Goal: Task Accomplishment & Management: Use online tool/utility

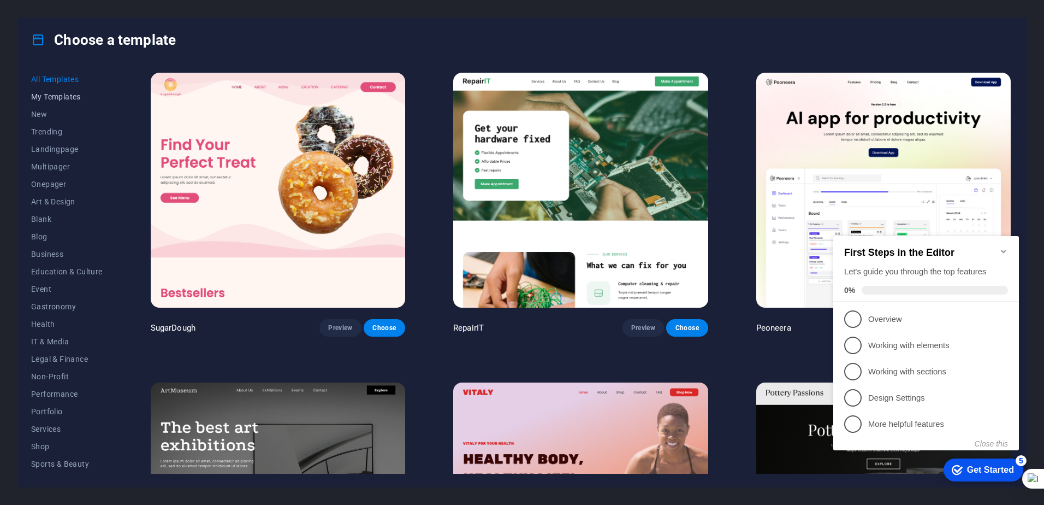
click at [56, 98] on span "My Templates" at bounding box center [67, 96] width 72 height 9
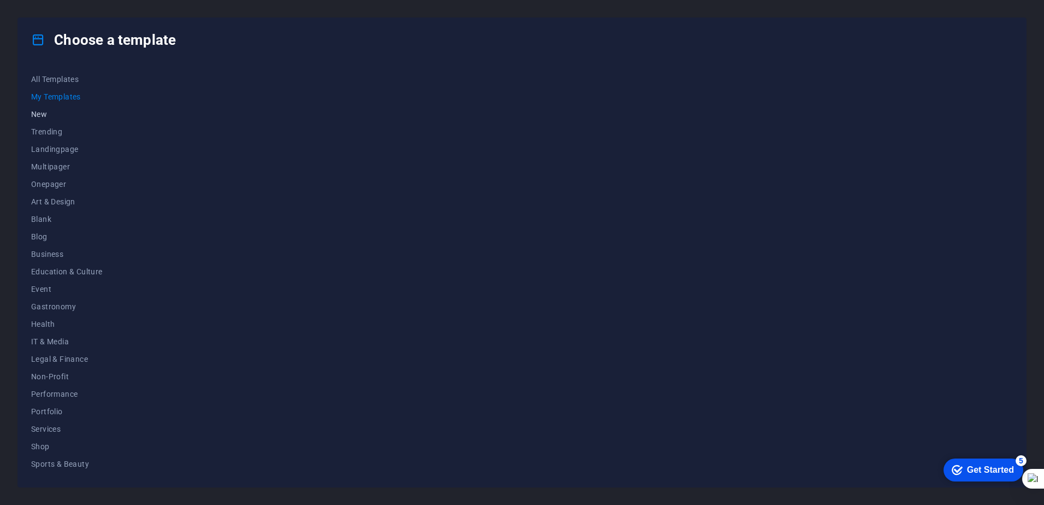
click at [42, 113] on span "New" at bounding box center [67, 114] width 72 height 9
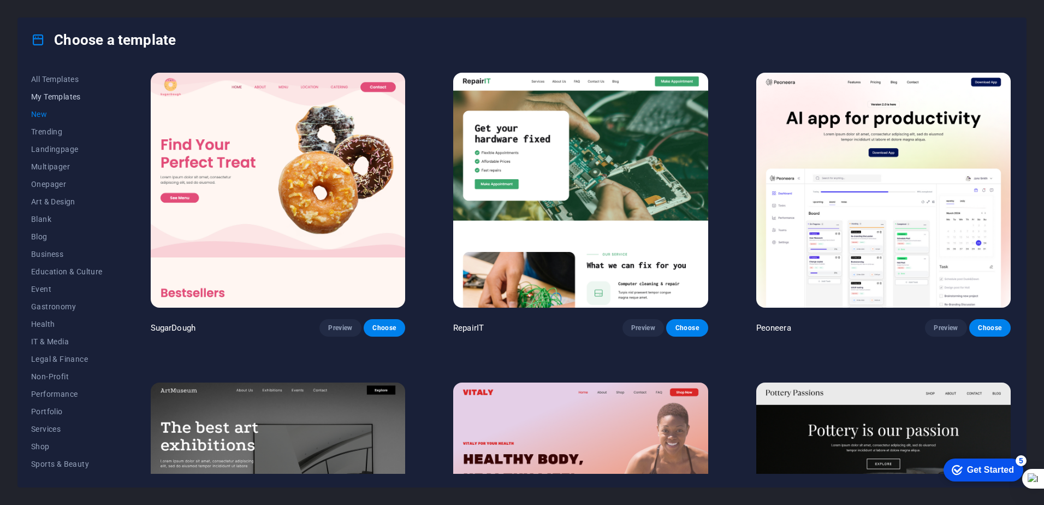
click at [50, 99] on span "My Templates" at bounding box center [67, 96] width 72 height 9
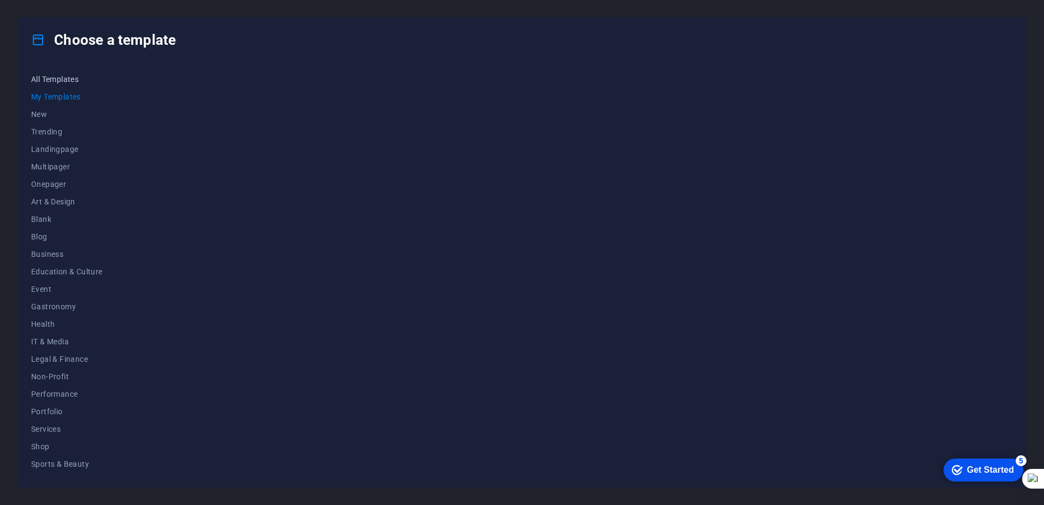
click at [60, 72] on button "All Templates" at bounding box center [67, 78] width 72 height 17
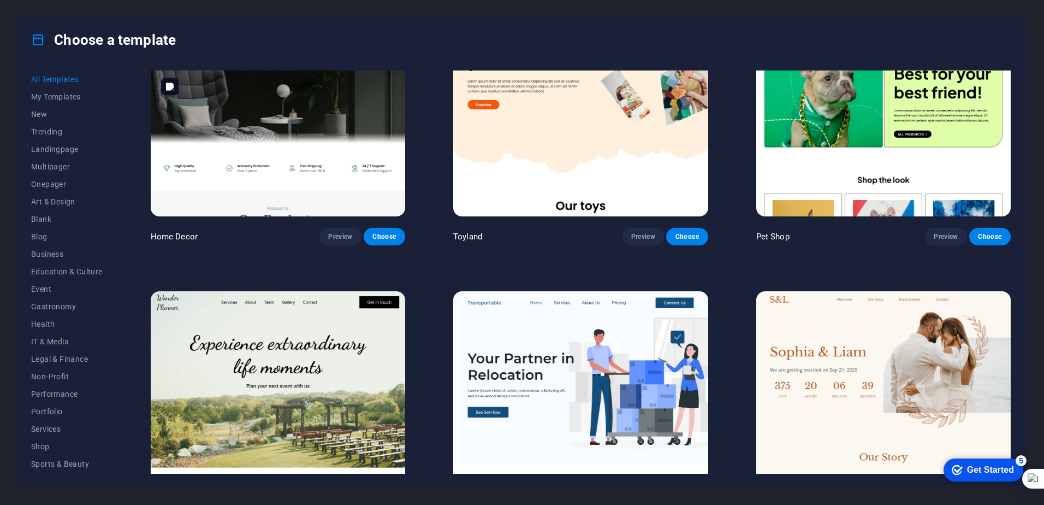
scroll to position [546, 0]
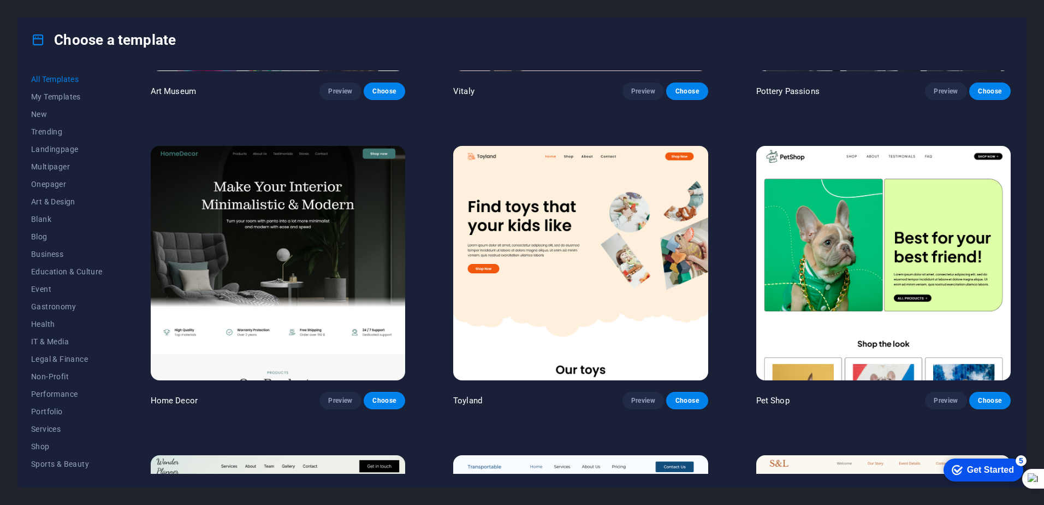
click at [958, 473] on icon "checkmark" at bounding box center [957, 469] width 11 height 11
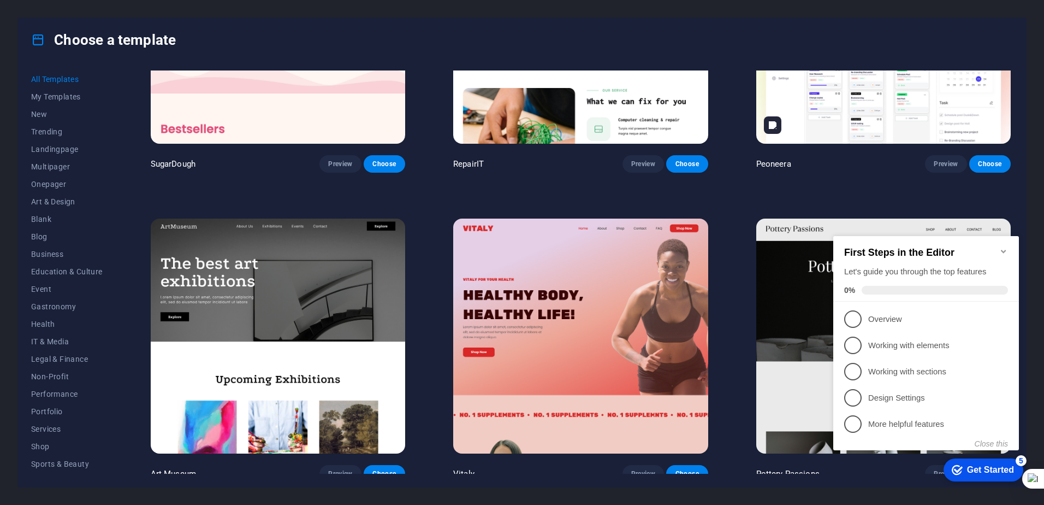
scroll to position [0, 0]
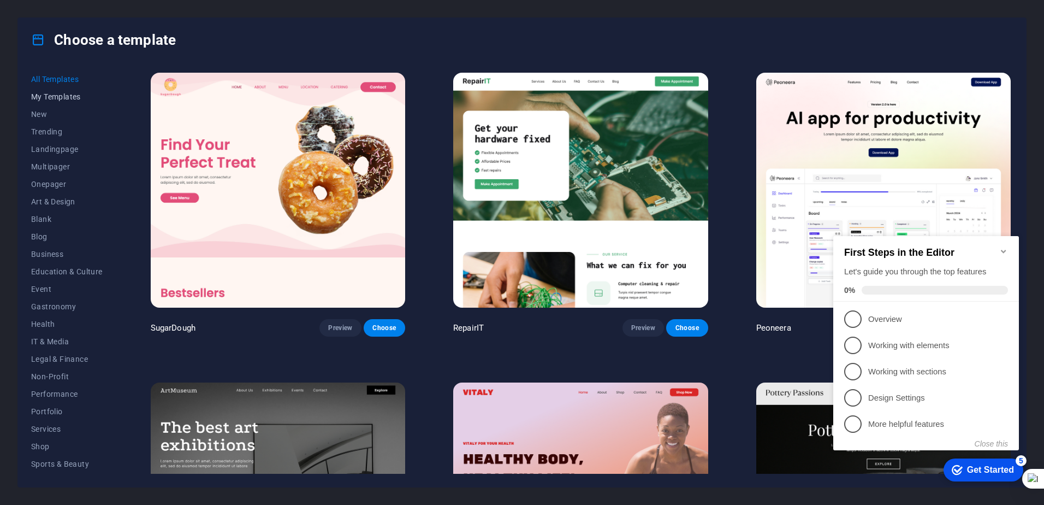
click at [54, 93] on span "My Templates" at bounding box center [67, 96] width 72 height 9
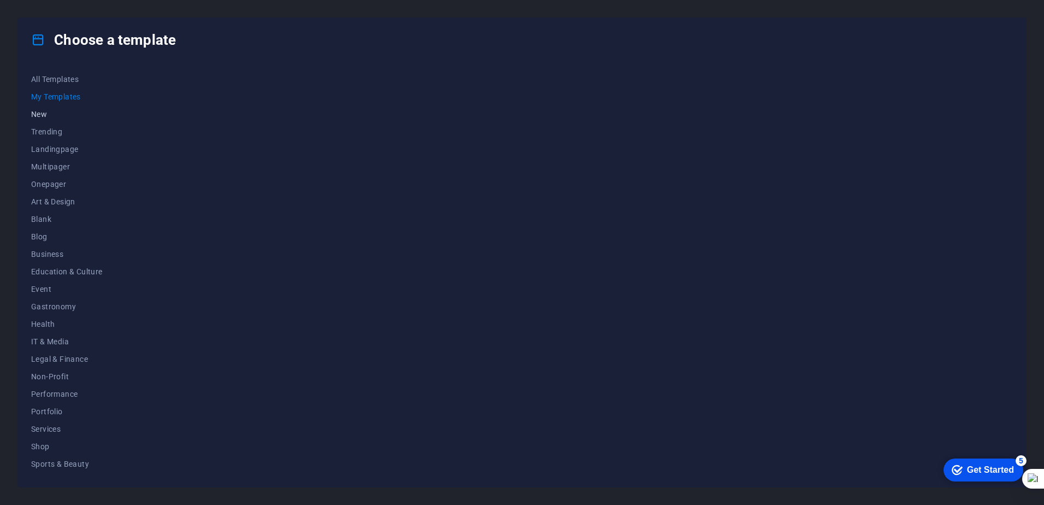
click at [46, 109] on button "New" at bounding box center [67, 113] width 72 height 17
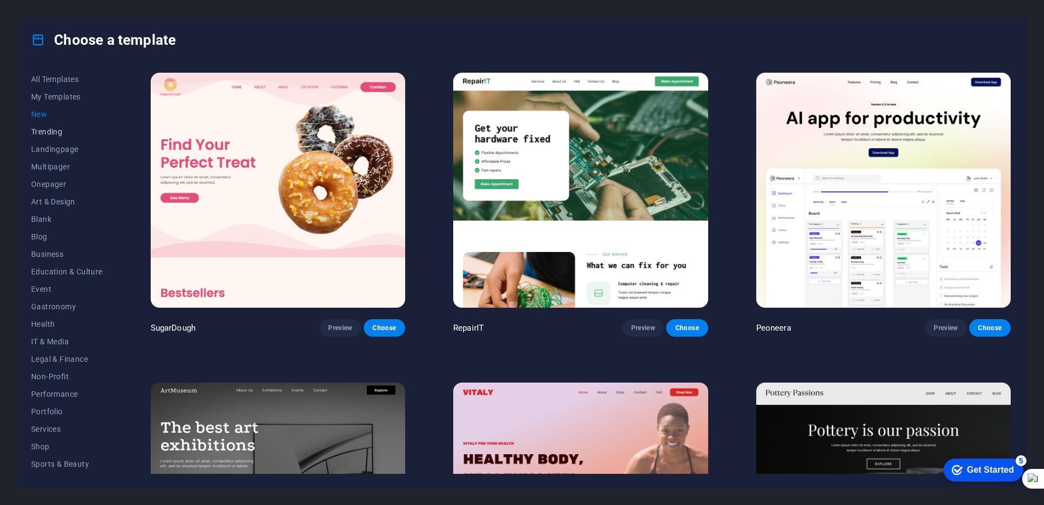
click at [56, 128] on span "Trending" at bounding box center [67, 131] width 72 height 9
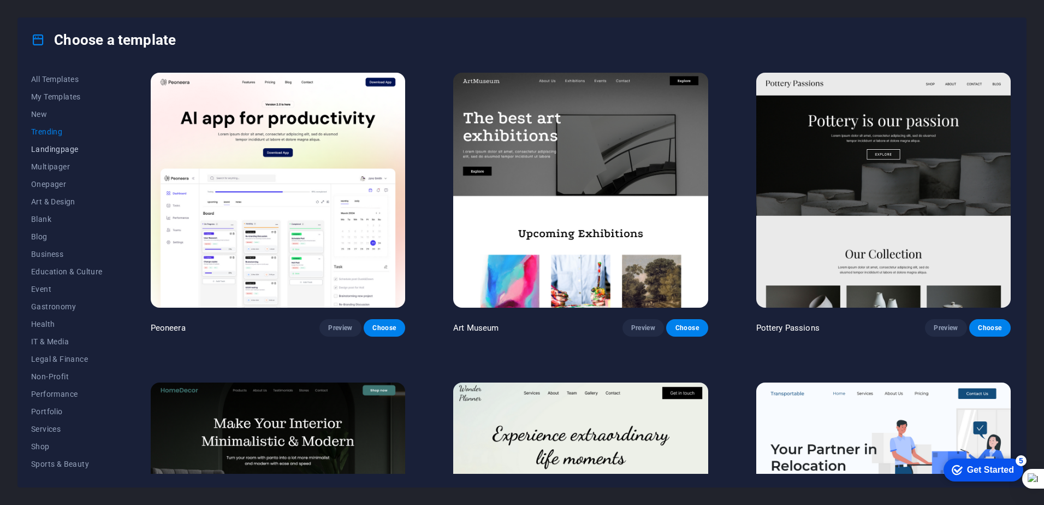
click at [64, 148] on span "Landingpage" at bounding box center [67, 149] width 72 height 9
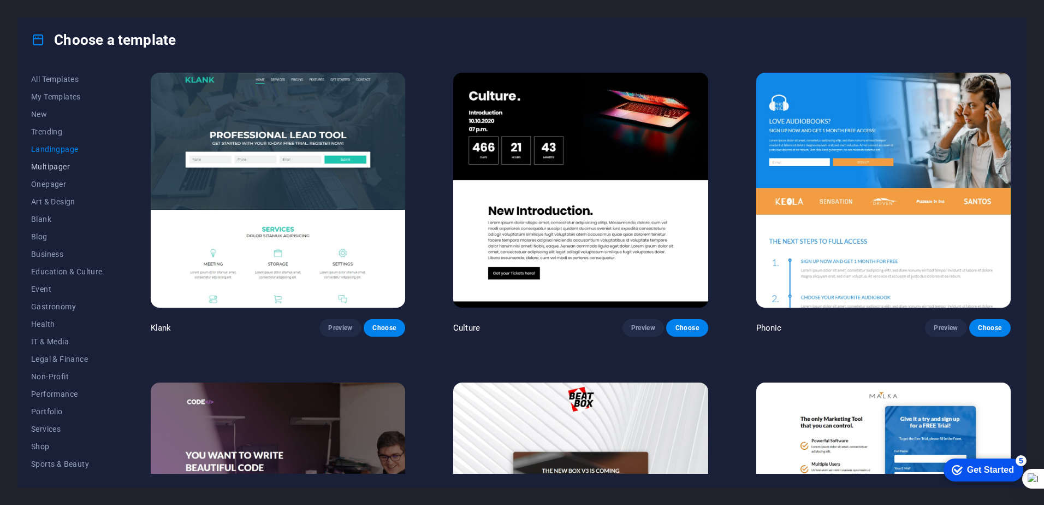
click at [63, 167] on span "Multipager" at bounding box center [67, 166] width 72 height 9
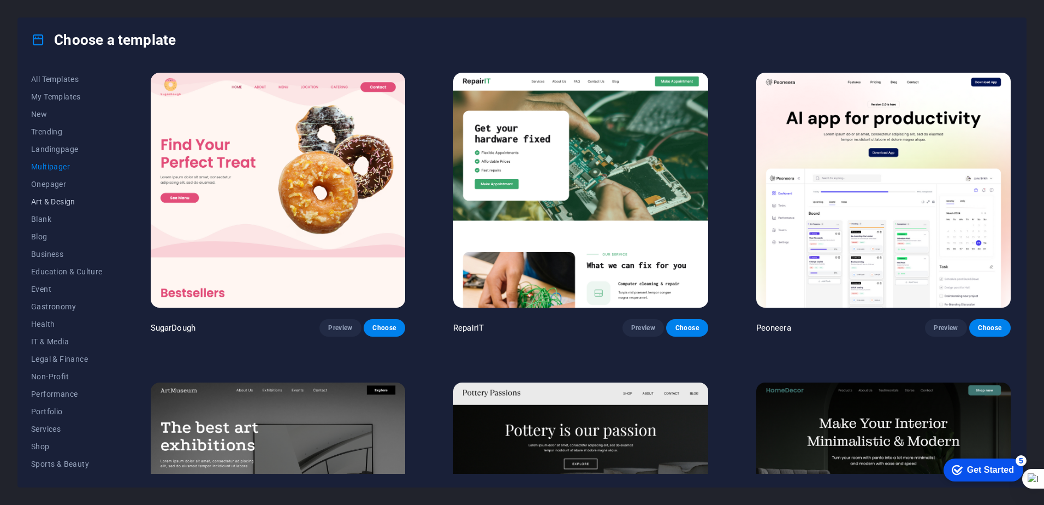
click at [62, 199] on span "Art & Design" at bounding box center [67, 201] width 72 height 9
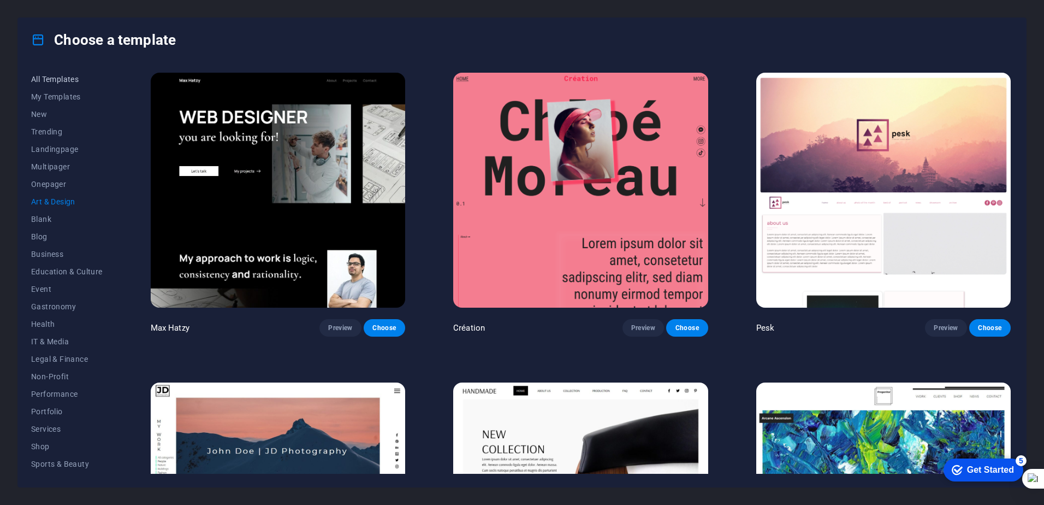
click at [64, 78] on span "All Templates" at bounding box center [67, 79] width 72 height 9
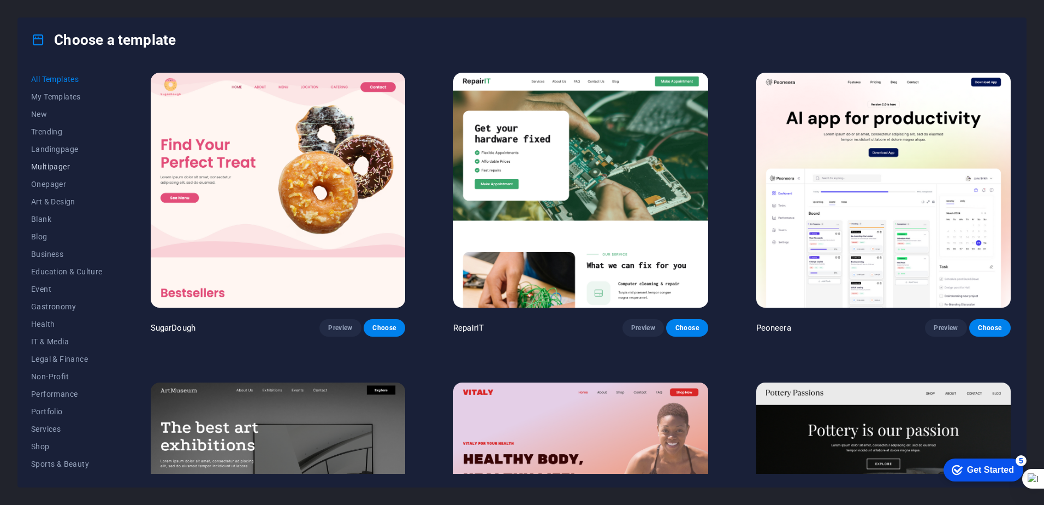
click at [61, 170] on span "Multipager" at bounding box center [67, 166] width 72 height 9
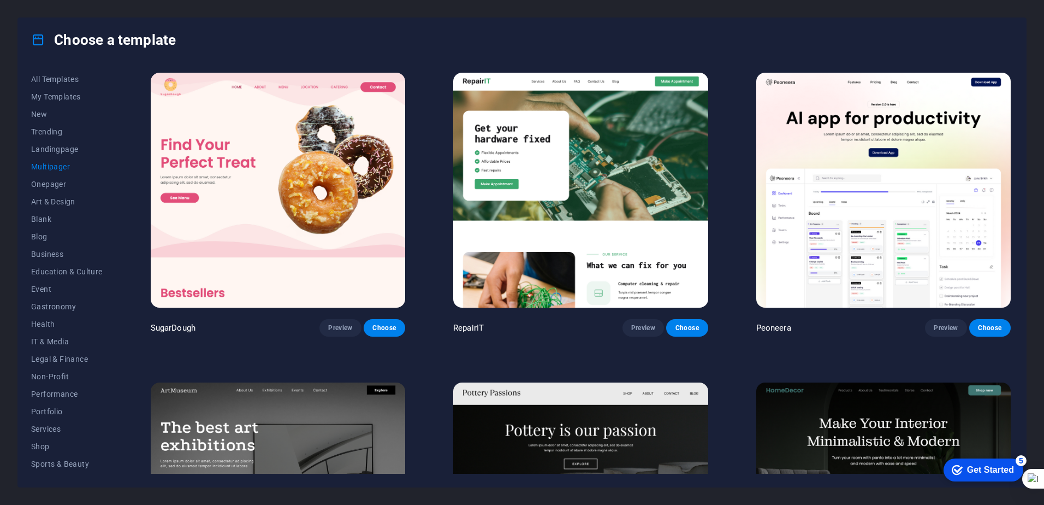
click at [61, 170] on span "Multipager" at bounding box center [67, 166] width 72 height 9
click at [66, 271] on span "Education & Culture" at bounding box center [67, 271] width 72 height 9
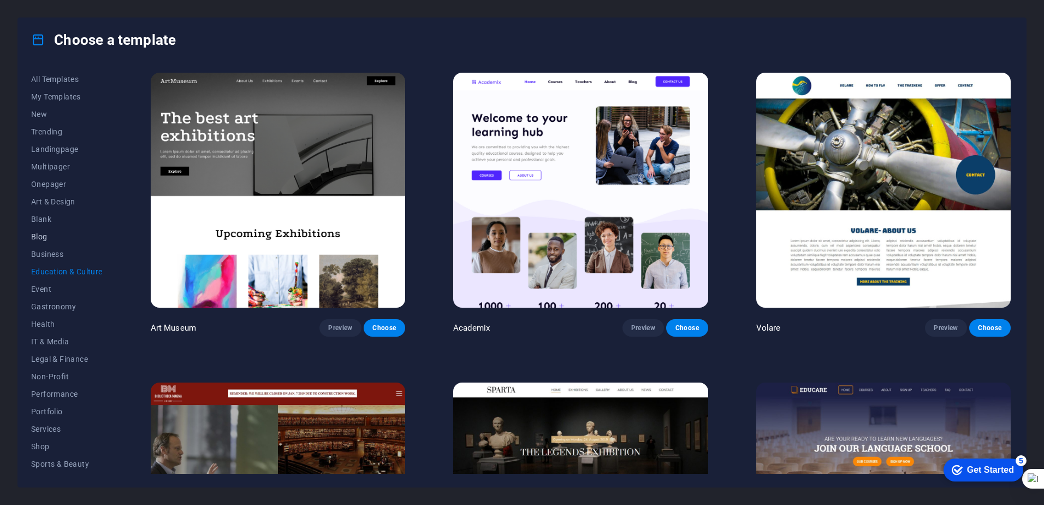
click at [41, 236] on span "Blog" at bounding box center [67, 236] width 72 height 9
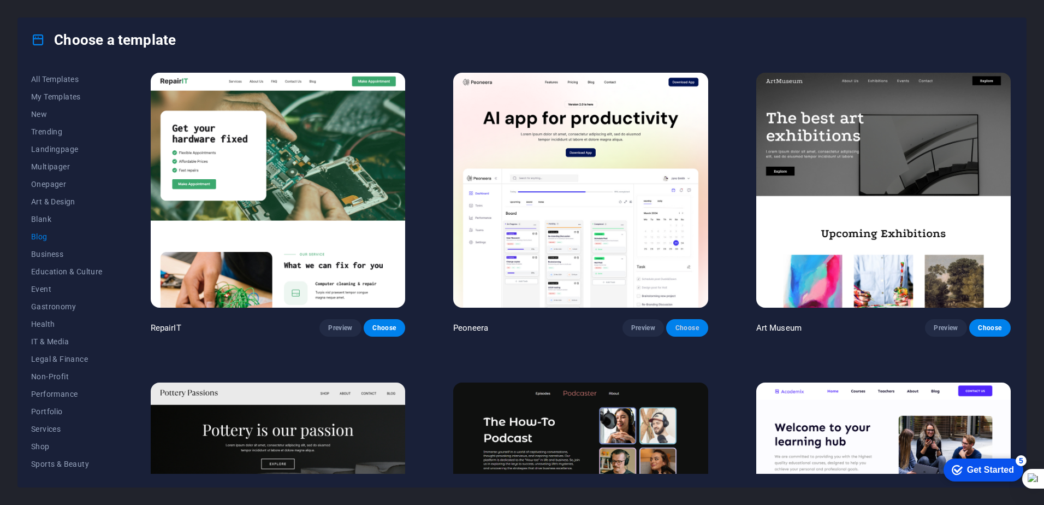
click at [685, 327] on span "Choose" at bounding box center [687, 327] width 24 height 9
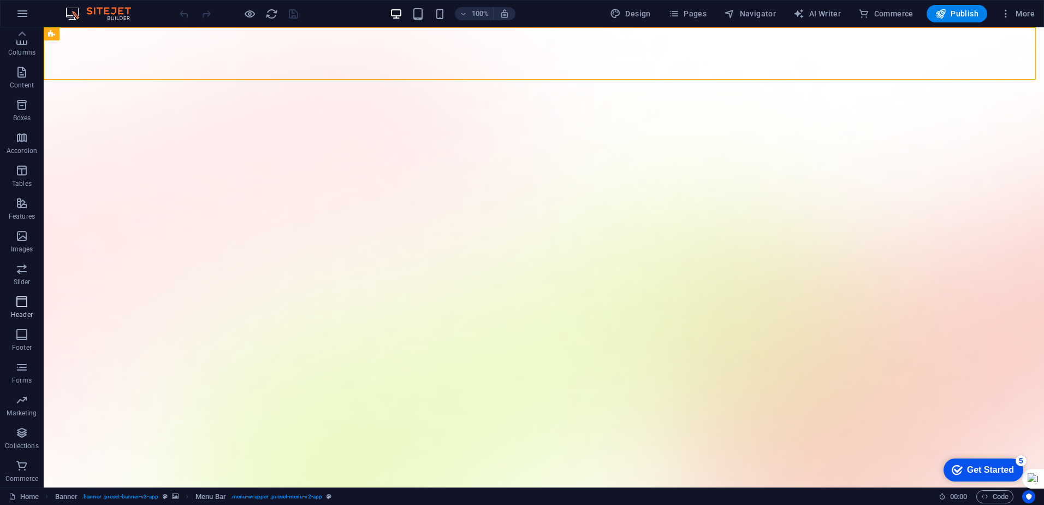
click at [28, 309] on span "Header" at bounding box center [22, 308] width 44 height 26
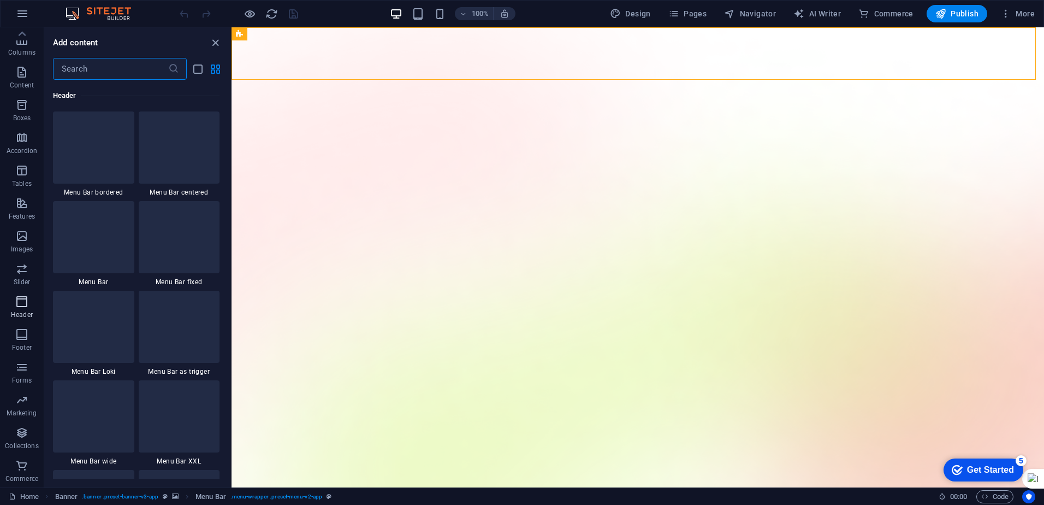
scroll to position [6577, 0]
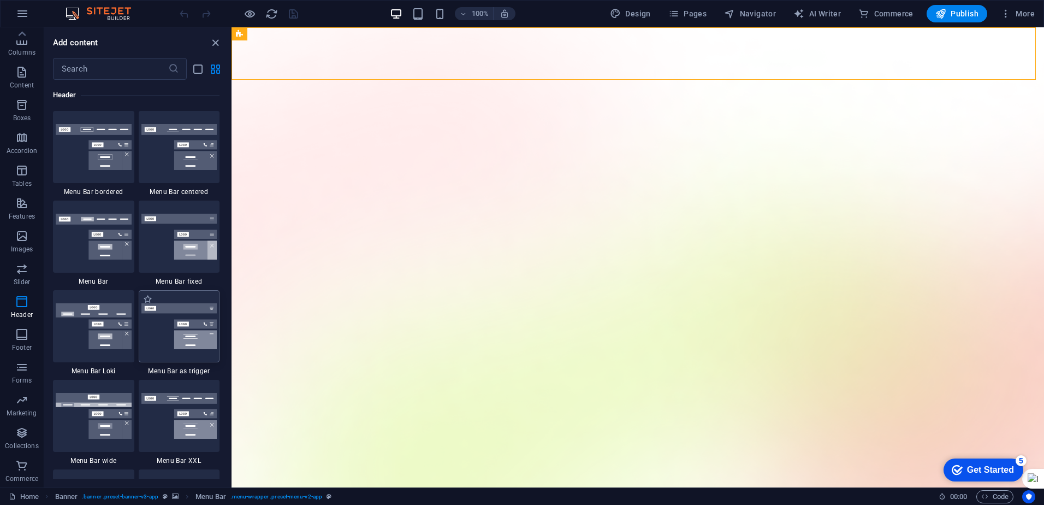
click at [197, 346] on img at bounding box center [179, 326] width 76 height 46
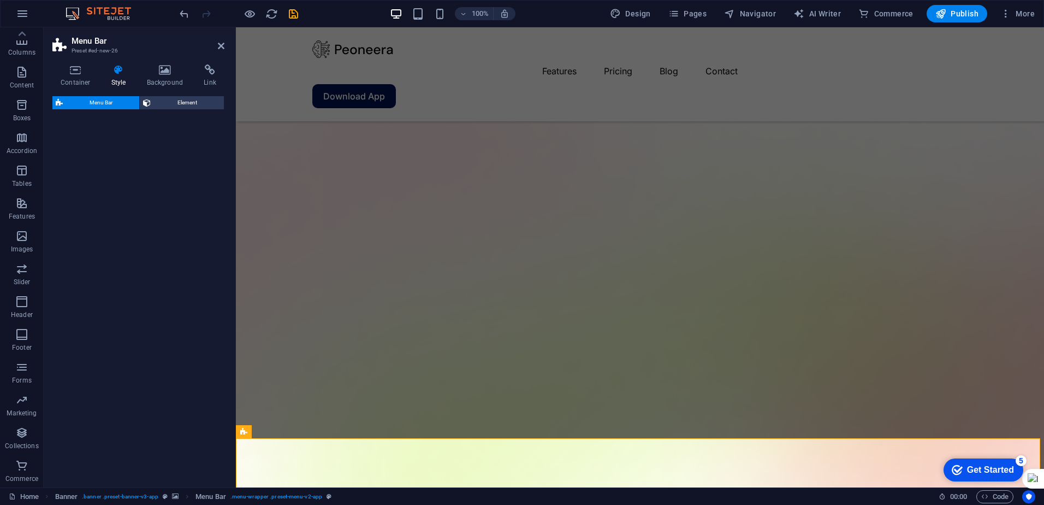
select select "rem"
select select "preset-menu-v2-trigger"
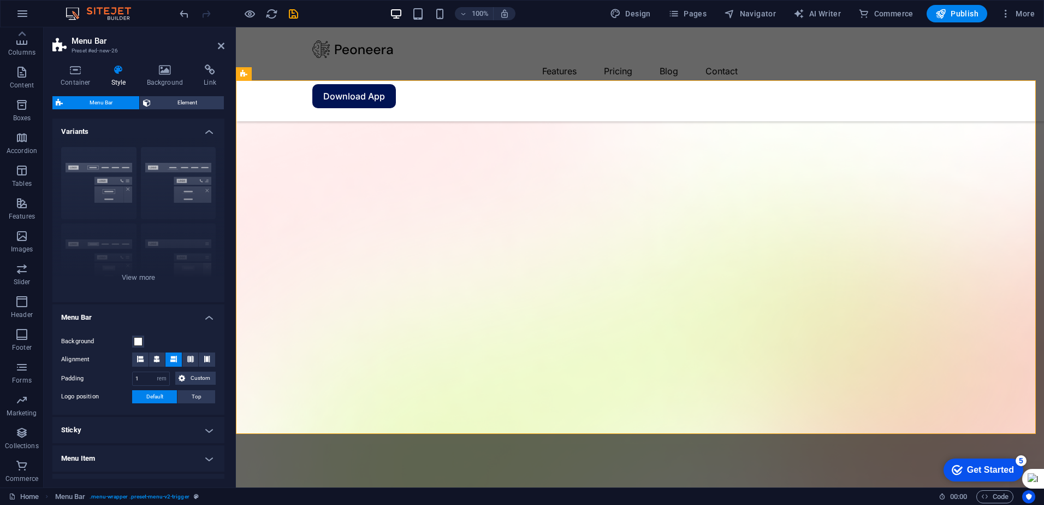
scroll to position [725, 0]
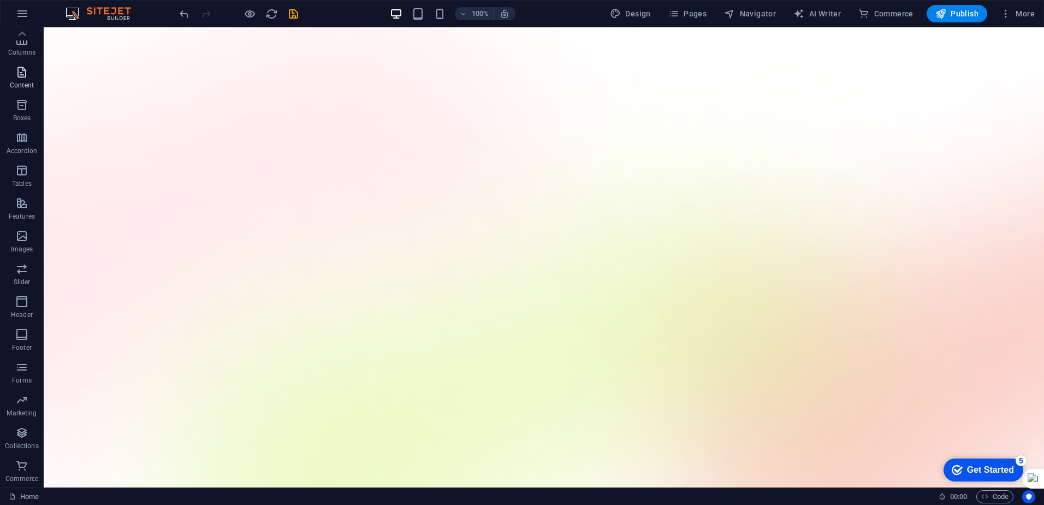
scroll to position [0, 0]
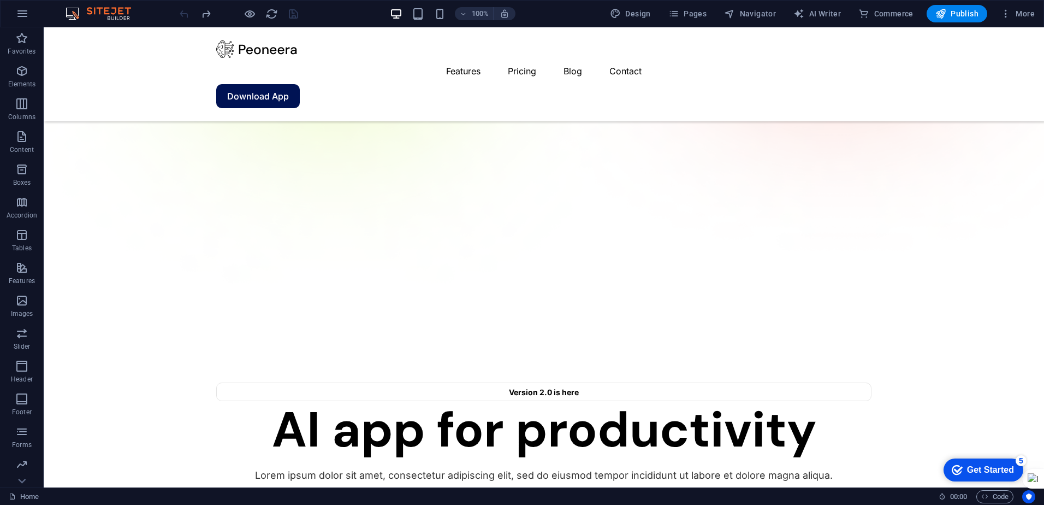
scroll to position [590, 0]
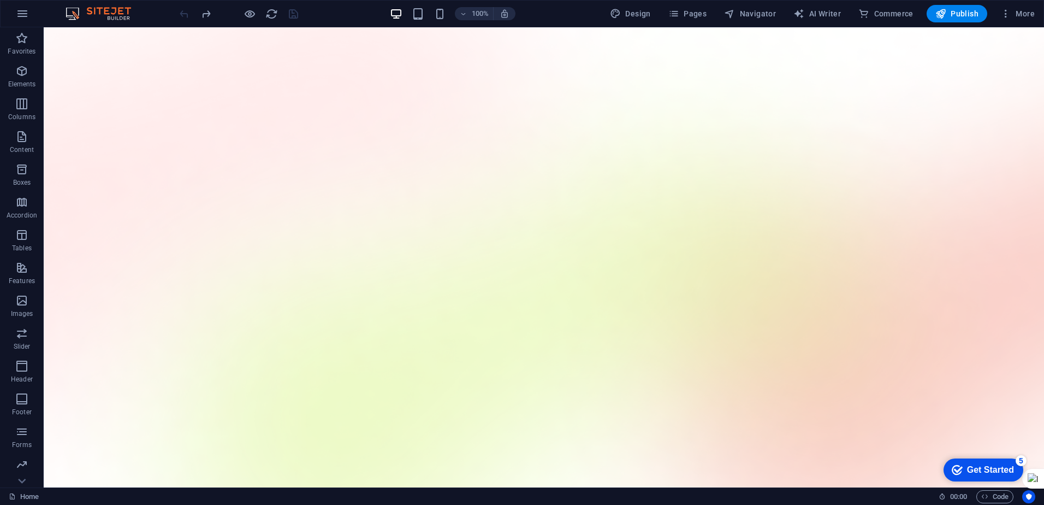
scroll to position [0, 0]
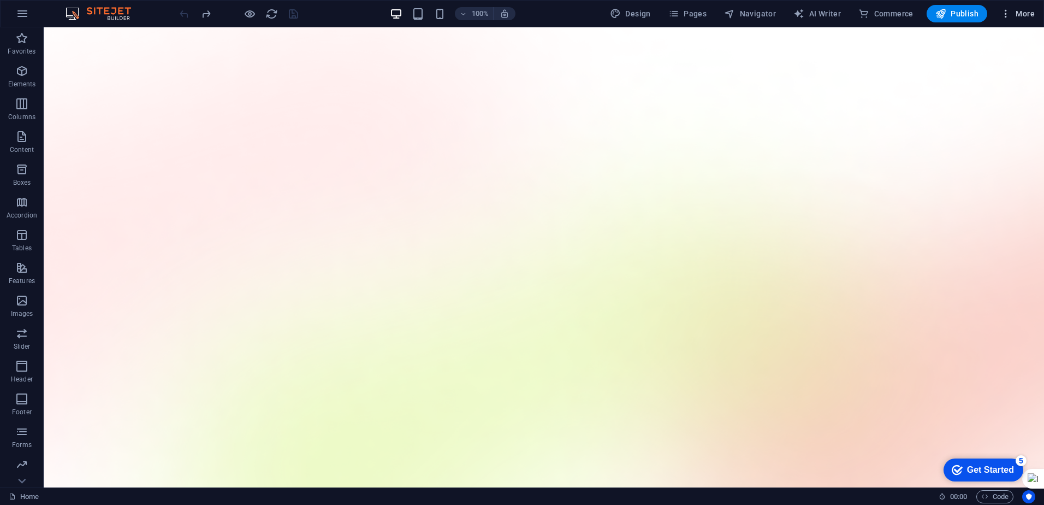
click at [1005, 16] on icon "button" at bounding box center [1006, 13] width 11 height 11
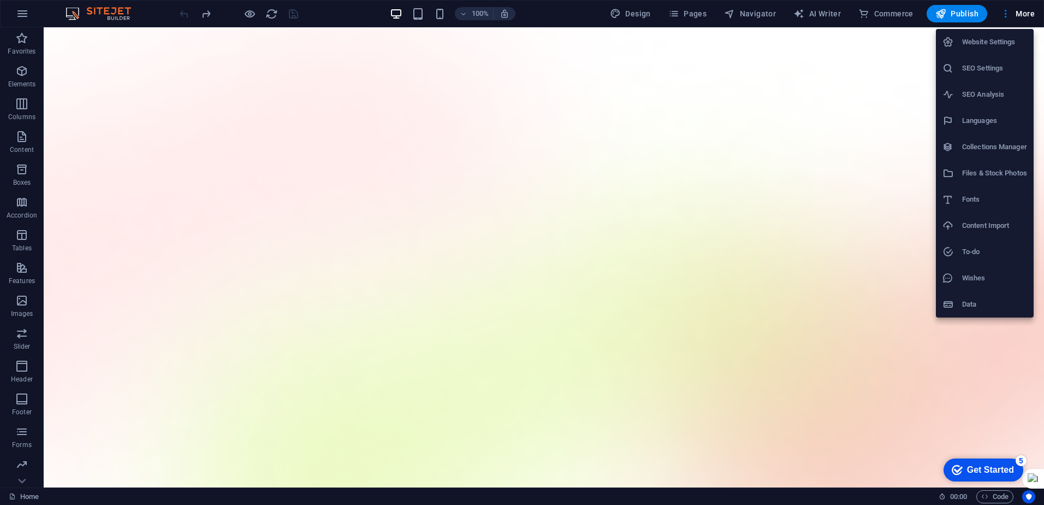
click at [994, 225] on h6 "Content Import" at bounding box center [994, 225] width 65 height 13
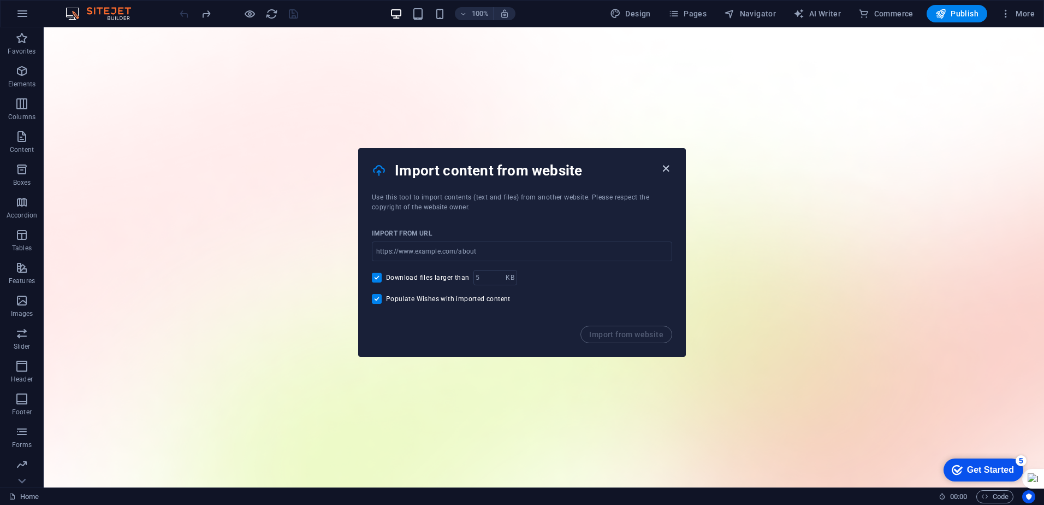
click at [666, 167] on icon "button" at bounding box center [666, 168] width 13 height 13
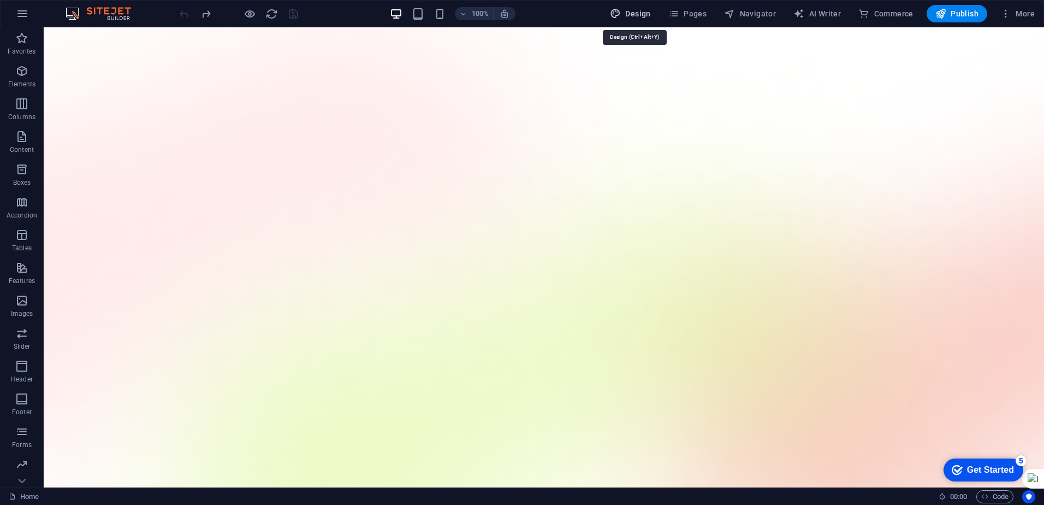
click at [636, 16] on span "Design" at bounding box center [630, 13] width 41 height 11
select select "600"
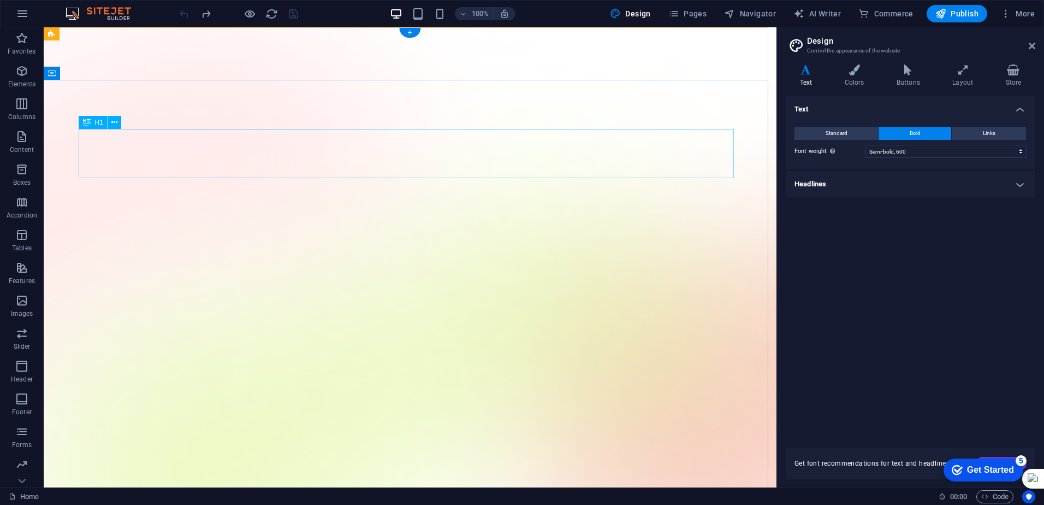
click at [803, 132] on button "Standard" at bounding box center [837, 133] width 84 height 13
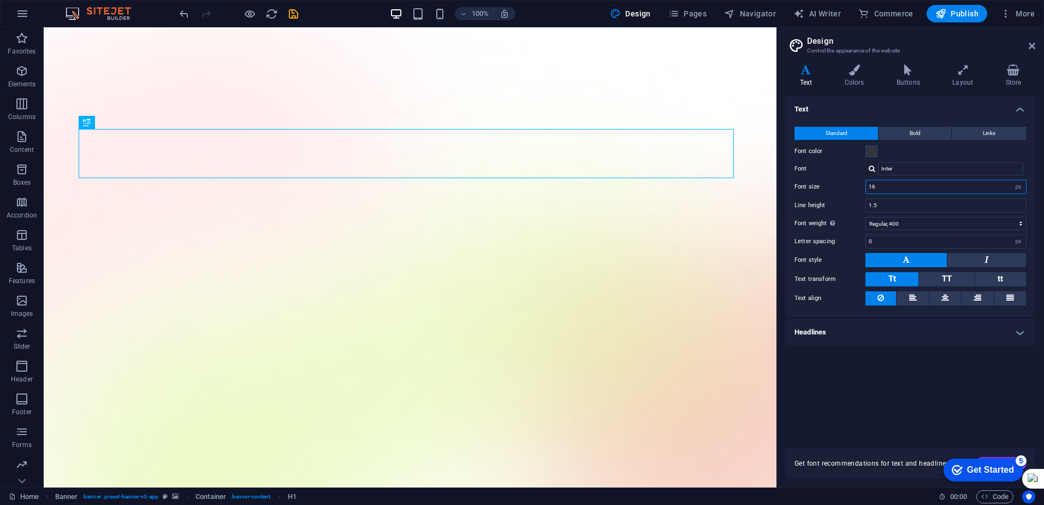
click at [934, 188] on input "16" at bounding box center [946, 186] width 160 height 13
type input "1"
click at [864, 376] on div "Text Standard Bold Links Font color Font Inter Font size 1 rem px Line height 1…" at bounding box center [911, 265] width 250 height 339
click at [891, 206] on input "1.5" at bounding box center [946, 205] width 160 height 13
click at [987, 258] on icon at bounding box center [987, 259] width 4 height 13
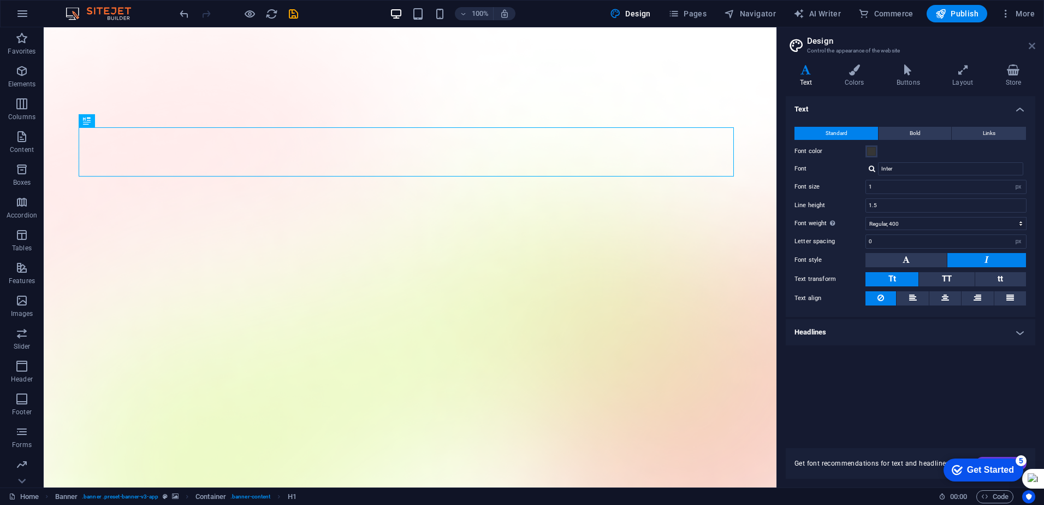
click at [1031, 44] on icon at bounding box center [1032, 46] width 7 height 9
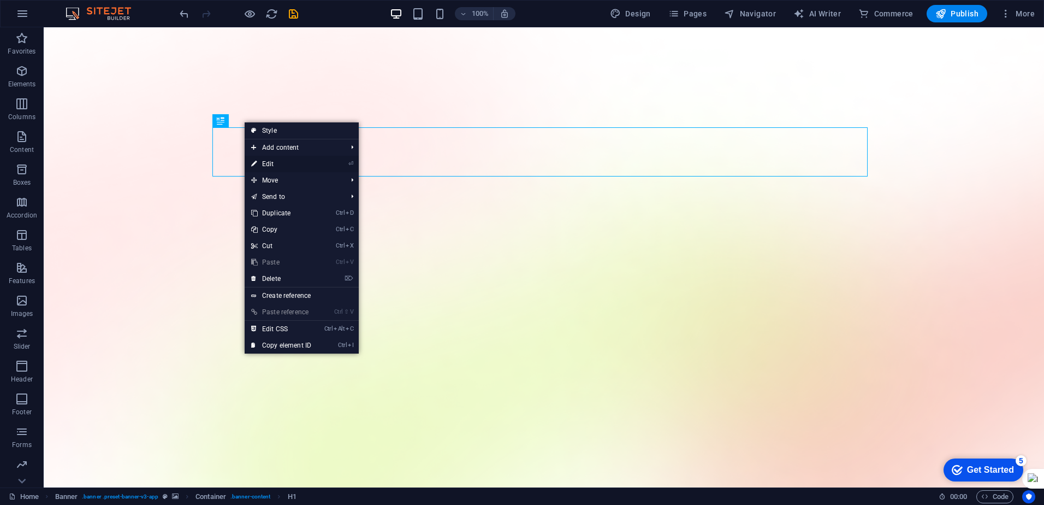
click at [289, 164] on link "⏎ Edit" at bounding box center [281, 164] width 73 height 16
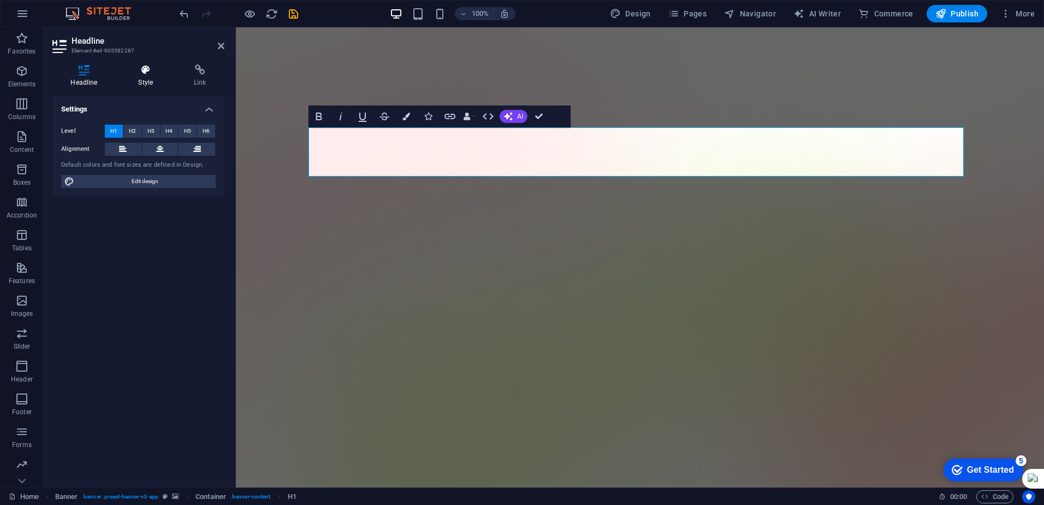
click at [137, 74] on icon at bounding box center [145, 69] width 51 height 11
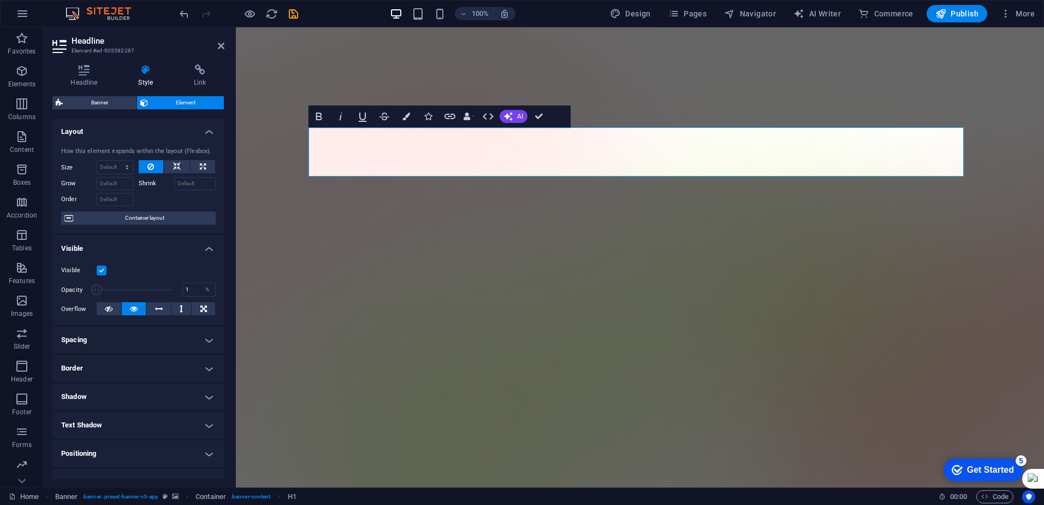
drag, startPoint x: 168, startPoint y: 289, endPoint x: 77, endPoint y: 291, distance: 90.7
click at [69, 290] on div "Opacity 1 %" at bounding box center [138, 289] width 155 height 16
drag, startPoint x: 97, startPoint y: 288, endPoint x: 121, endPoint y: 288, distance: 24.6
click at [121, 288] on span at bounding box center [120, 289] width 11 height 11
type input "100"
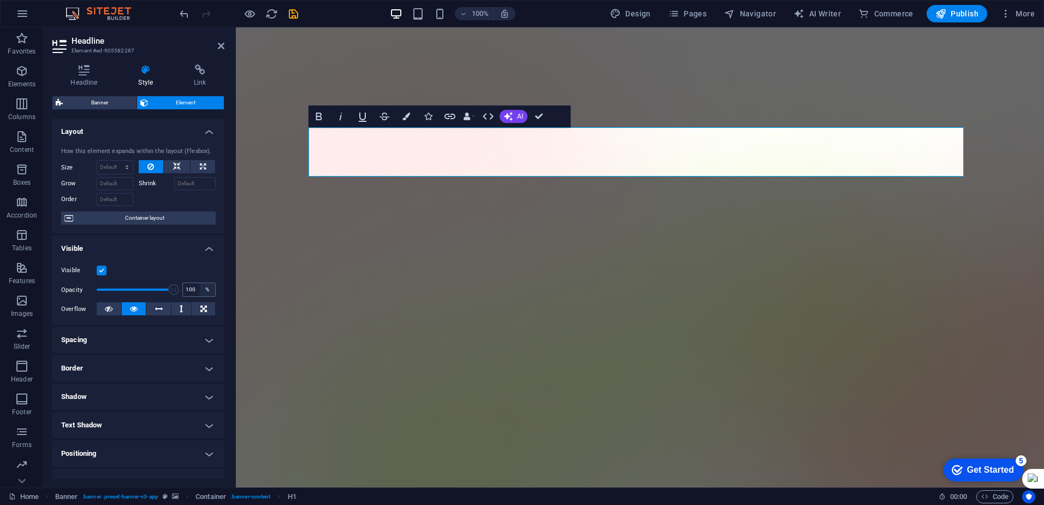
drag, startPoint x: 122, startPoint y: 291, endPoint x: 200, endPoint y: 292, distance: 78.1
click at [199, 291] on div "Opacity 100 %" at bounding box center [138, 289] width 155 height 16
click at [511, 115] on icon "button" at bounding box center [508, 116] width 9 height 9
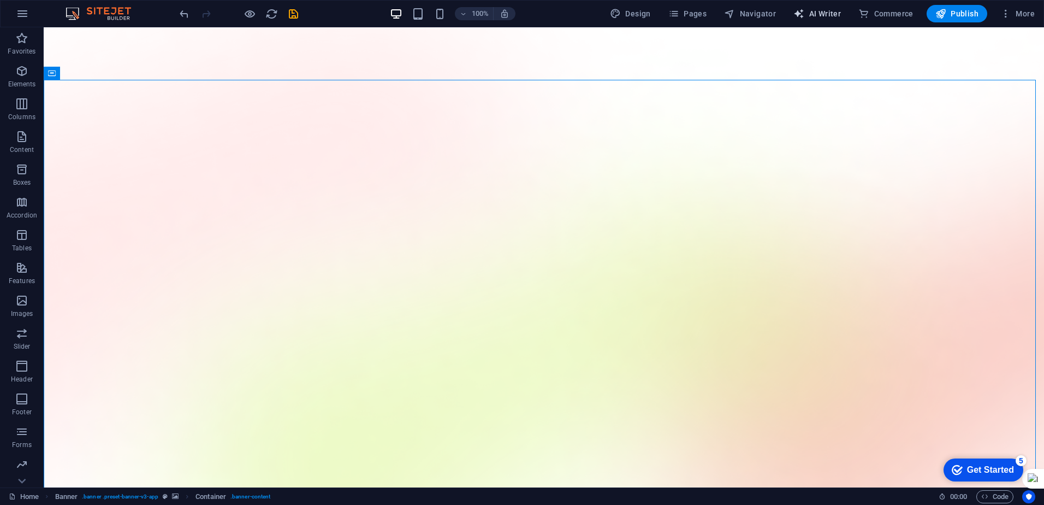
click at [808, 11] on span "AI Writer" at bounding box center [818, 13] width 48 height 11
select select "English"
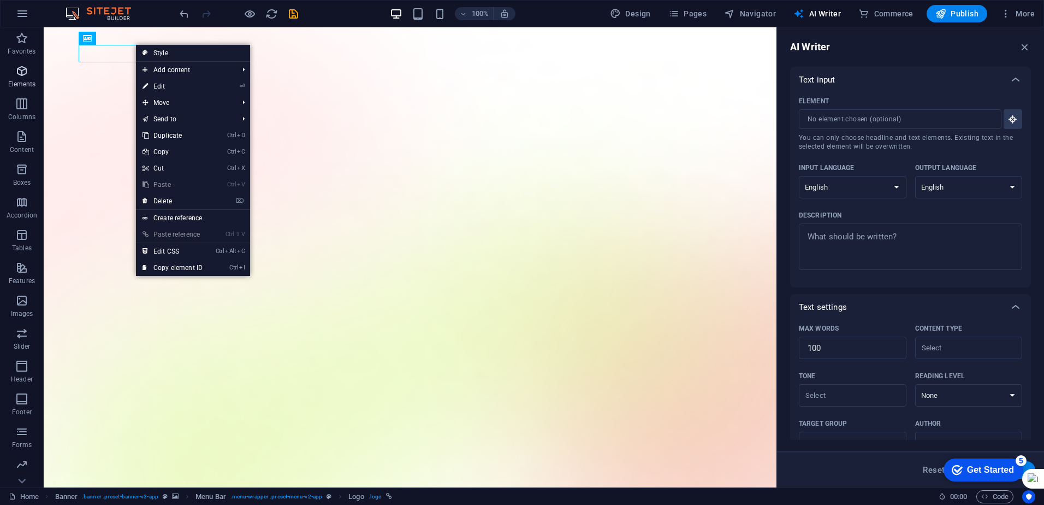
click at [41, 64] on span "Elements" at bounding box center [22, 77] width 44 height 26
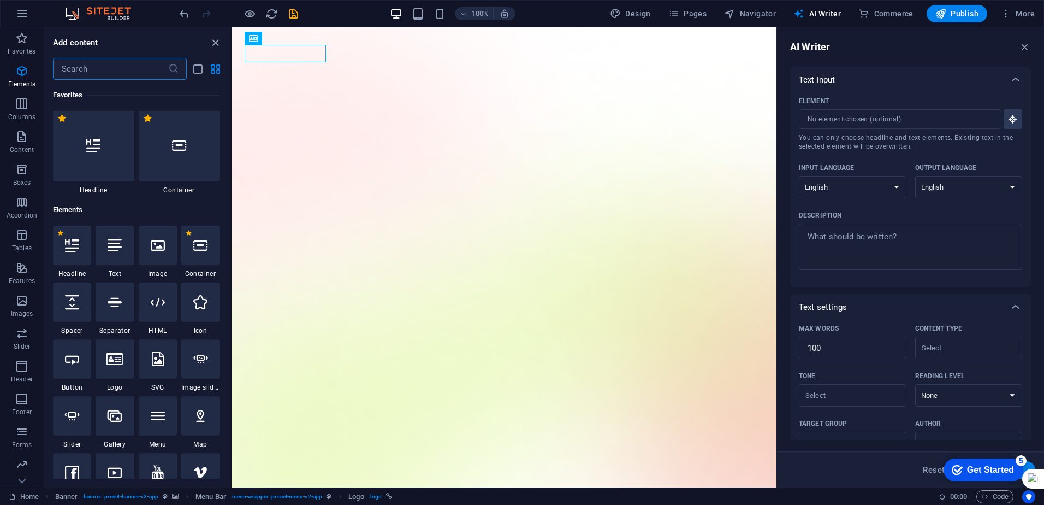
scroll to position [9, 0]
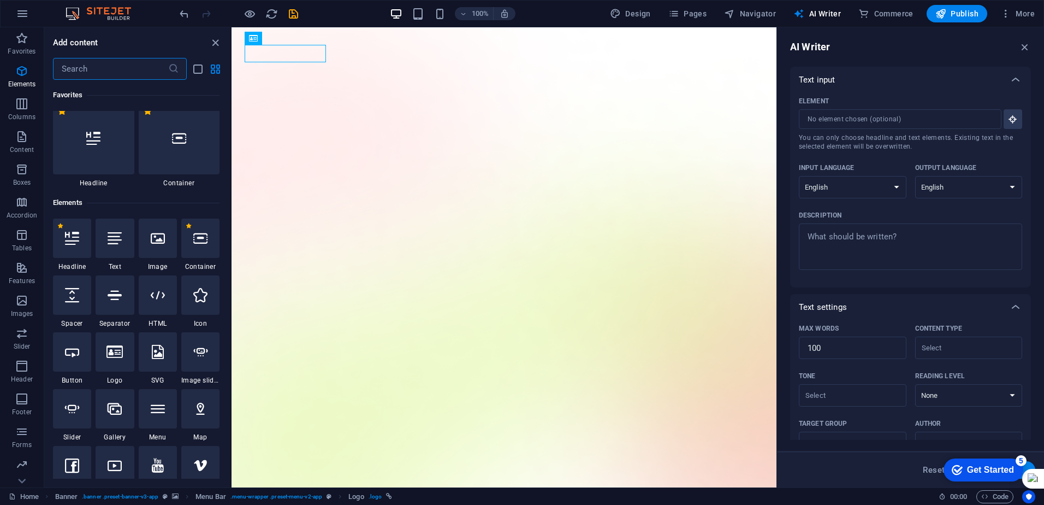
click at [52, 59] on div "​" at bounding box center [137, 69] width 186 height 22
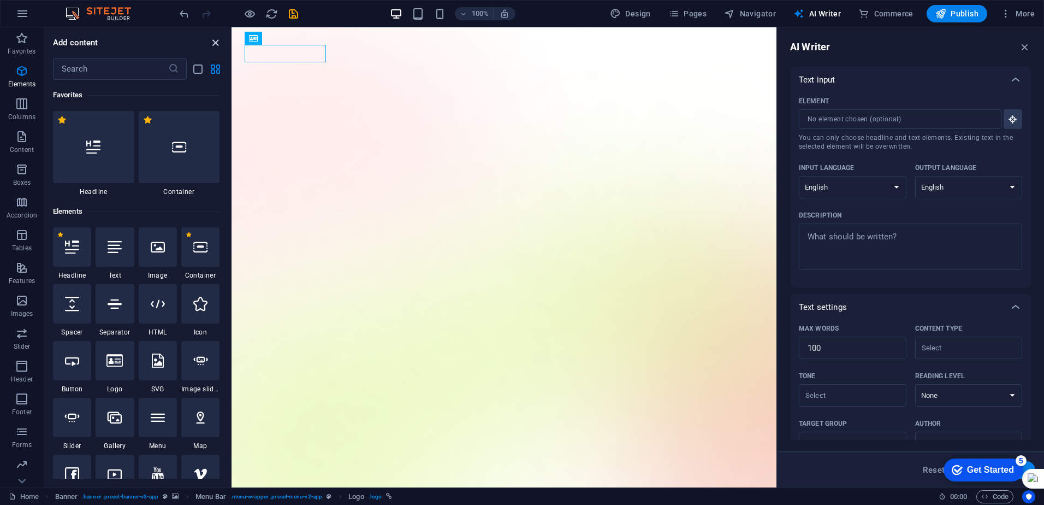
click at [209, 40] on icon "close panel" at bounding box center [215, 43] width 13 height 13
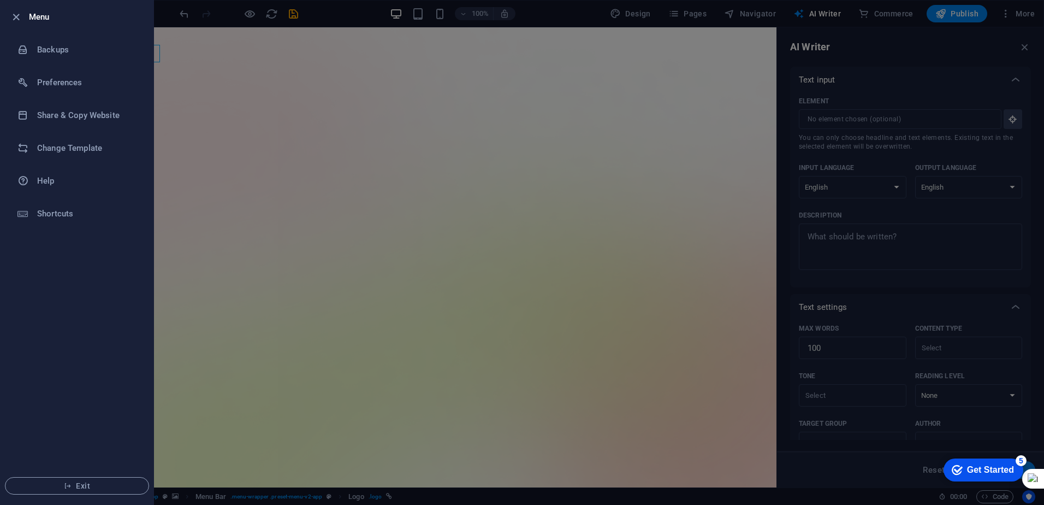
click at [13, 5] on li "Menu" at bounding box center [77, 17] width 153 height 33
click at [17, 16] on icon "button" at bounding box center [16, 17] width 13 height 13
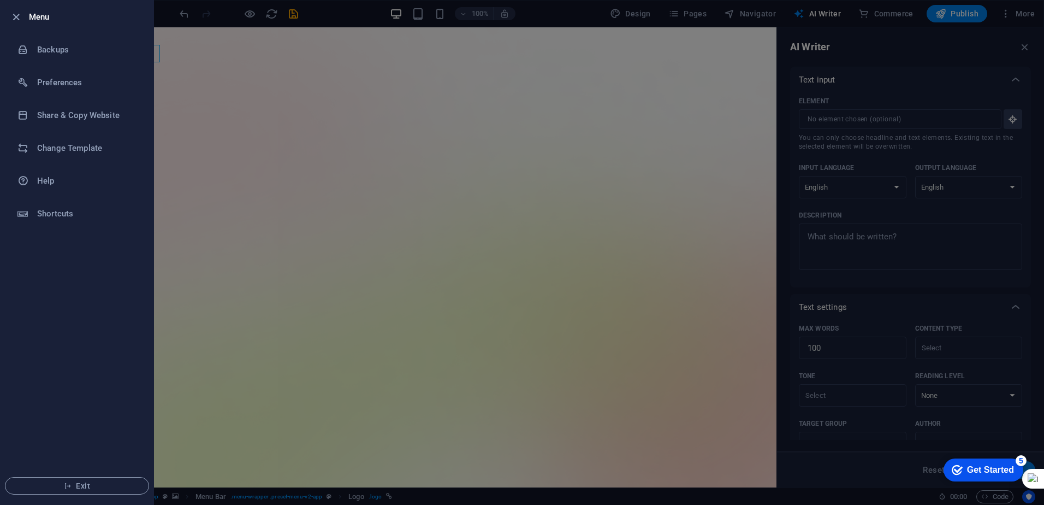
click at [304, 206] on div at bounding box center [522, 252] width 1044 height 505
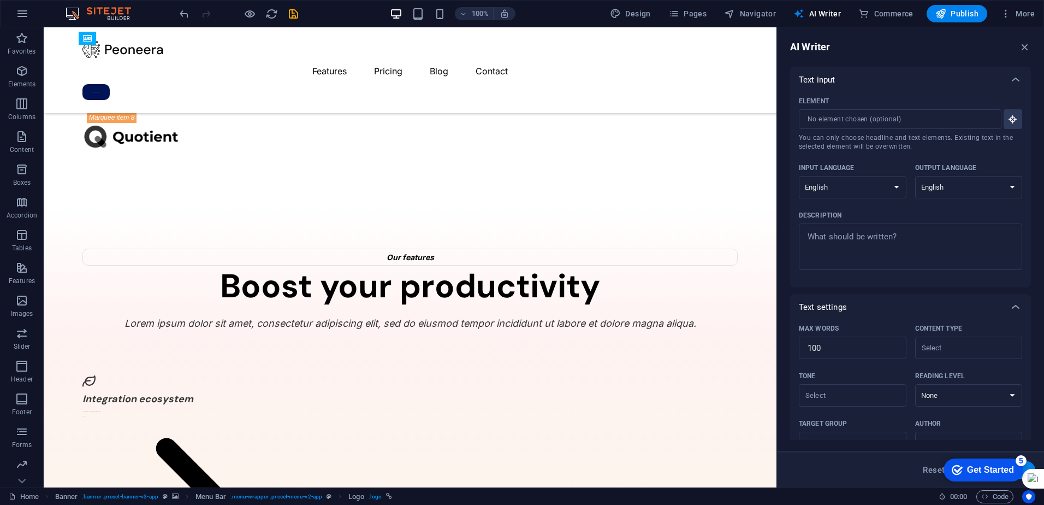
scroll to position [2239, 0]
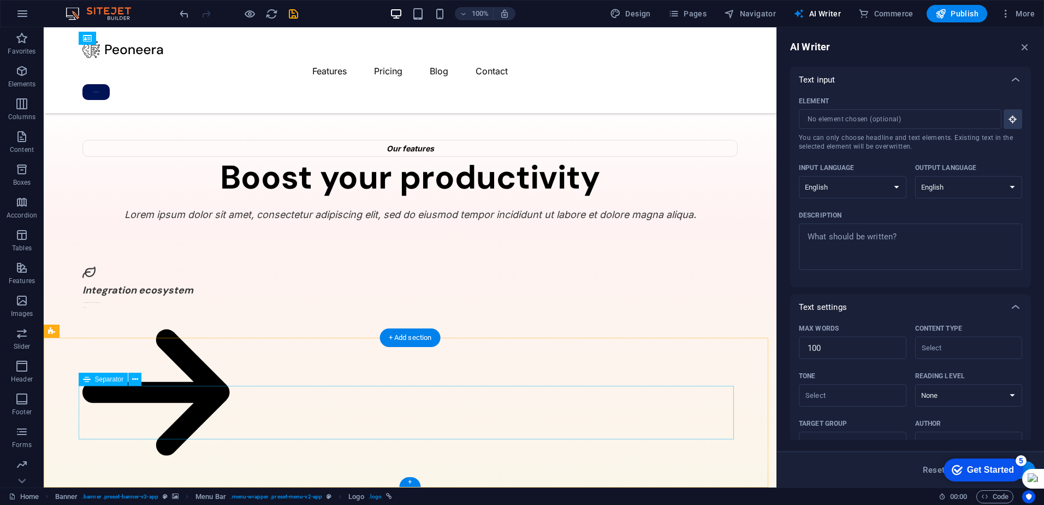
click at [134, 383] on icon at bounding box center [135, 379] width 6 height 11
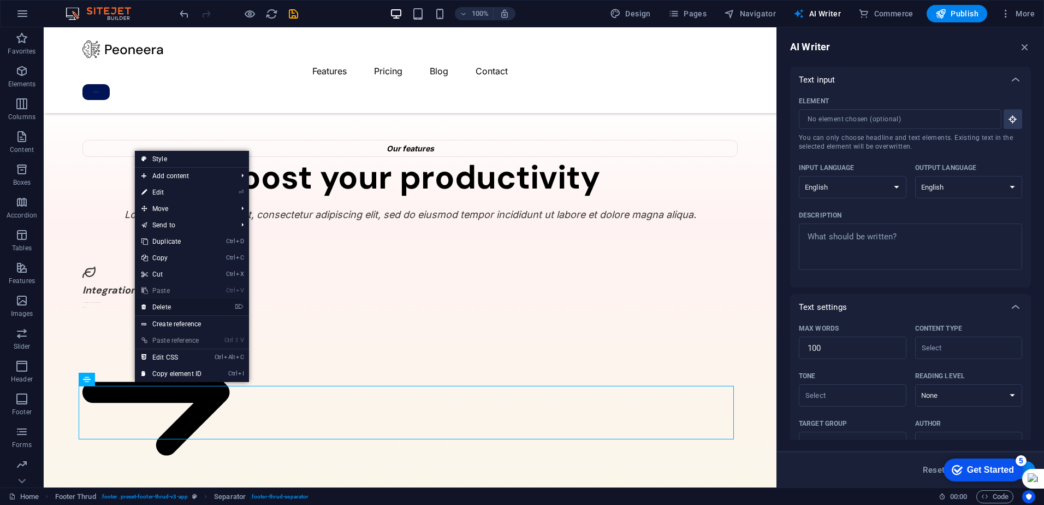
click at [194, 307] on link "⌦ Delete" at bounding box center [171, 307] width 73 height 16
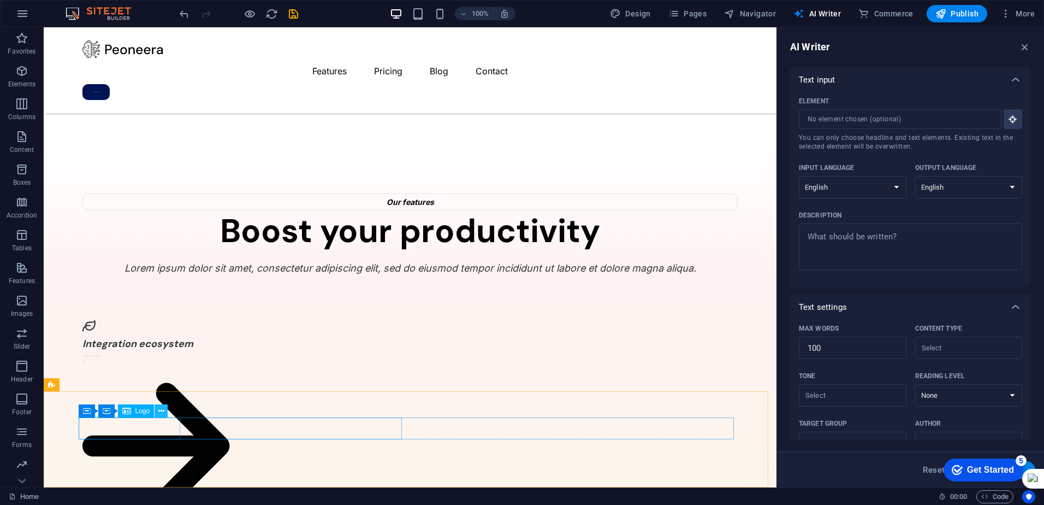
click at [163, 411] on icon at bounding box center [161, 410] width 6 height 11
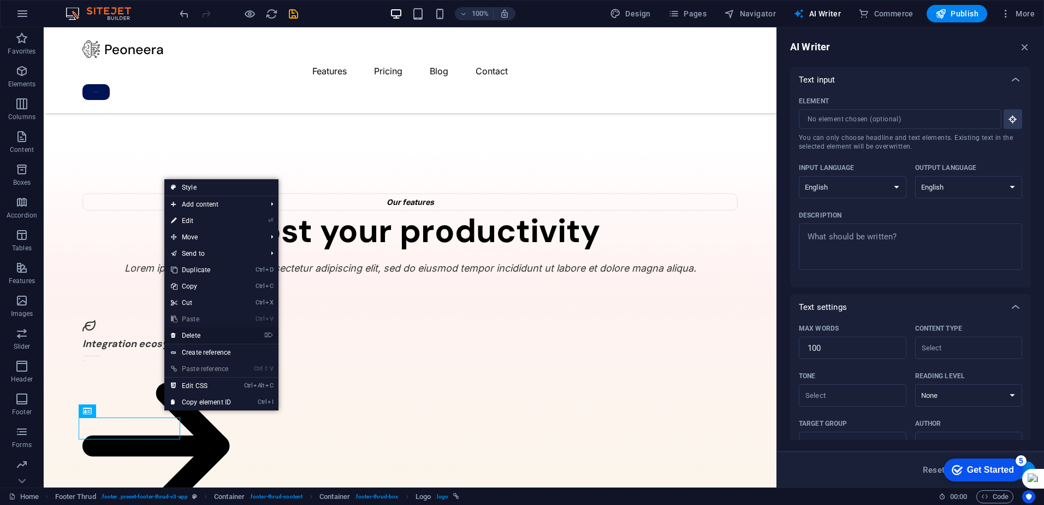
click at [204, 335] on link "⌦ Delete" at bounding box center [200, 335] width 73 height 16
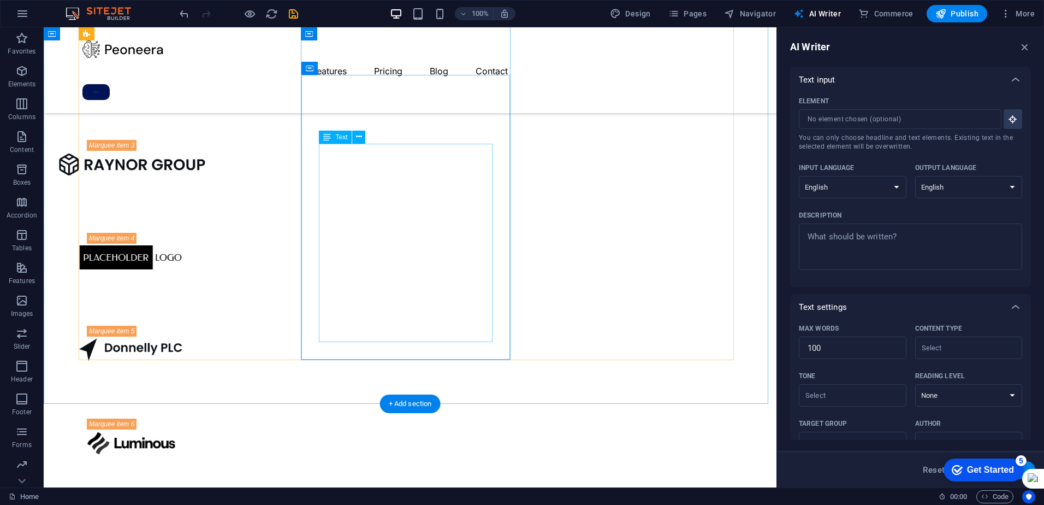
scroll to position [1583, 0]
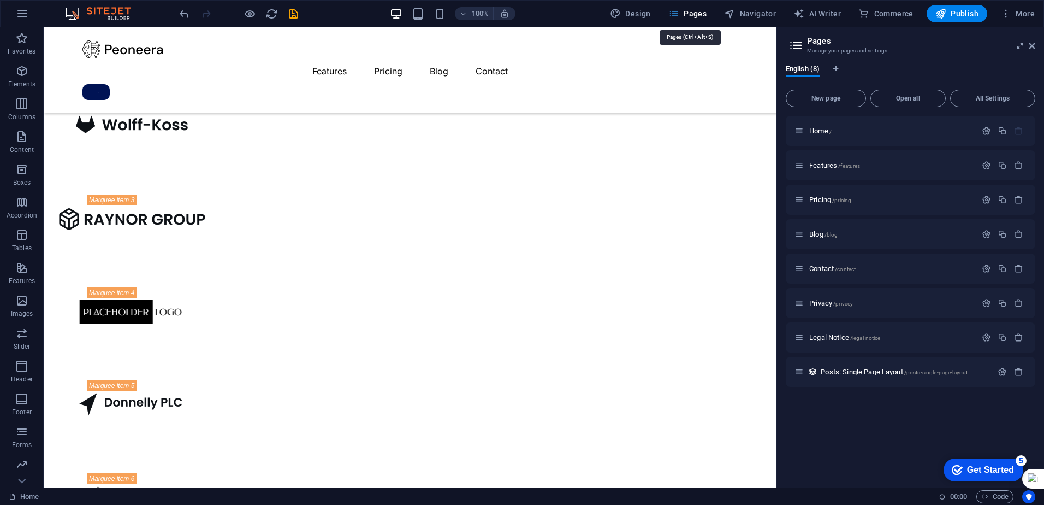
click at [1021, 166] on icon "button" at bounding box center [1018, 165] width 9 height 9
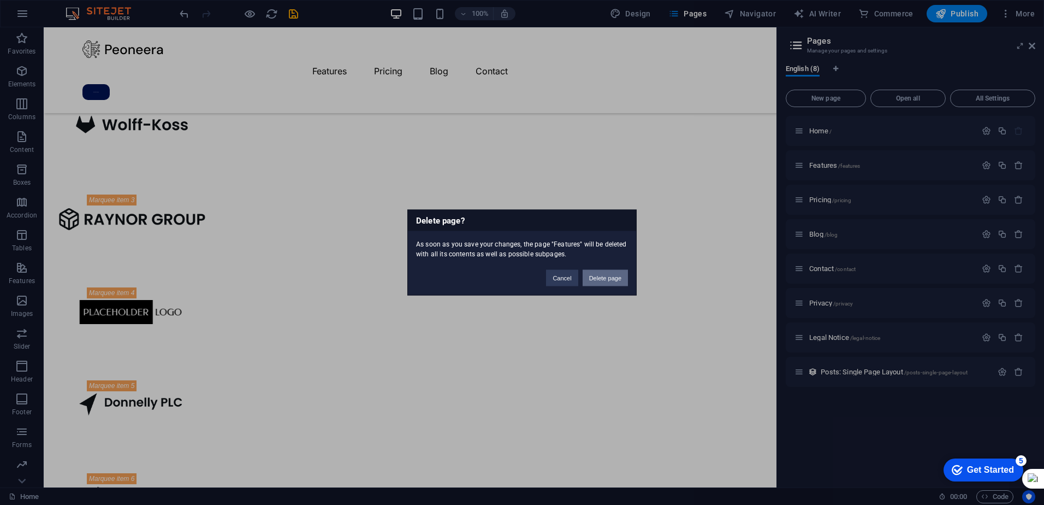
click at [618, 279] on button "Delete page" at bounding box center [605, 278] width 45 height 16
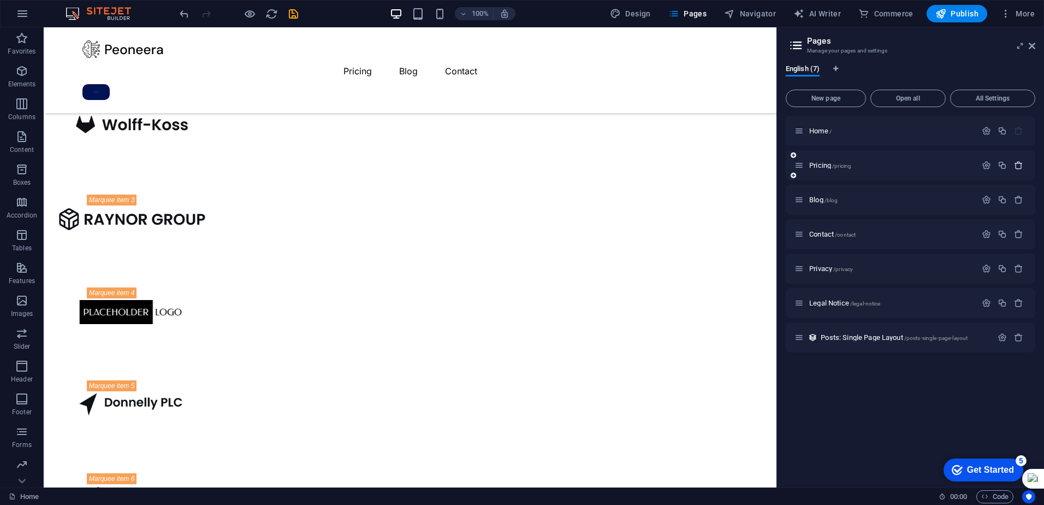
click at [1016, 164] on icon "button" at bounding box center [1018, 165] width 9 height 9
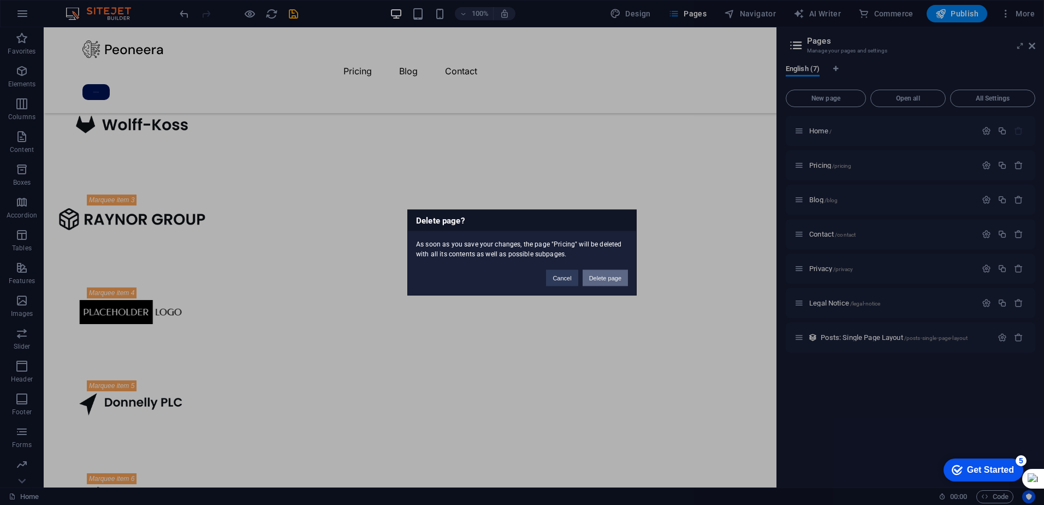
drag, startPoint x: 608, startPoint y: 274, endPoint x: 565, endPoint y: 247, distance: 51.2
click at [608, 274] on button "Delete page" at bounding box center [605, 278] width 45 height 16
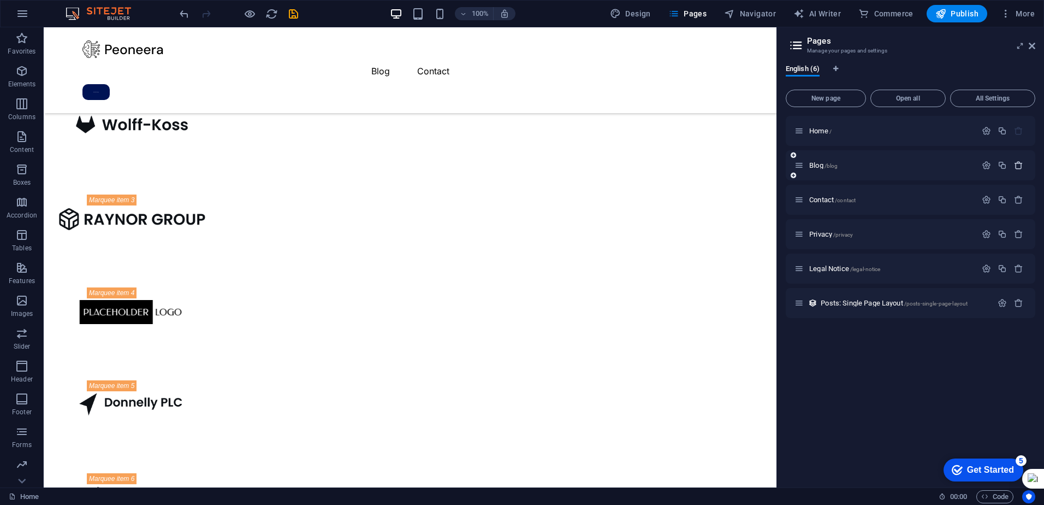
click at [1021, 161] on icon "button" at bounding box center [1018, 165] width 9 height 9
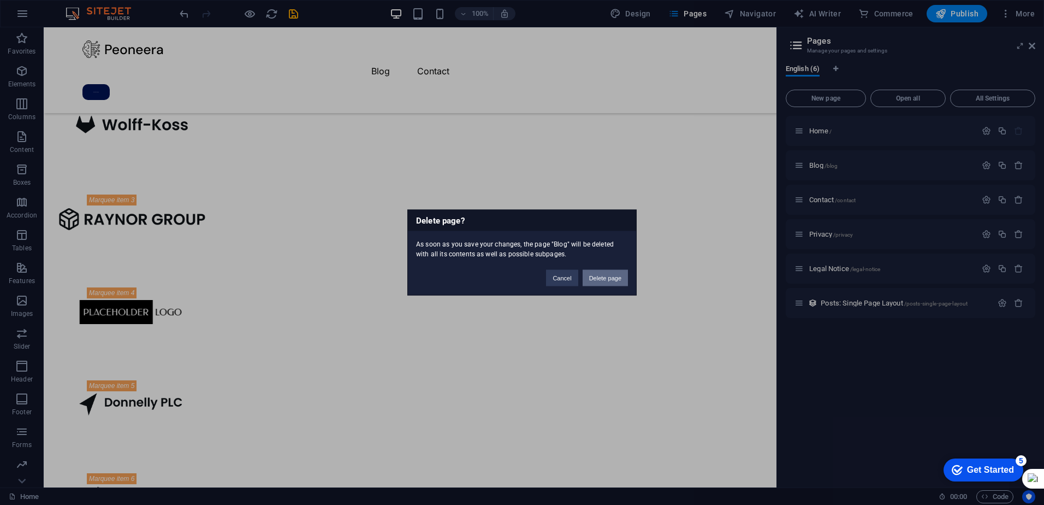
click at [611, 282] on button "Delete page" at bounding box center [605, 278] width 45 height 16
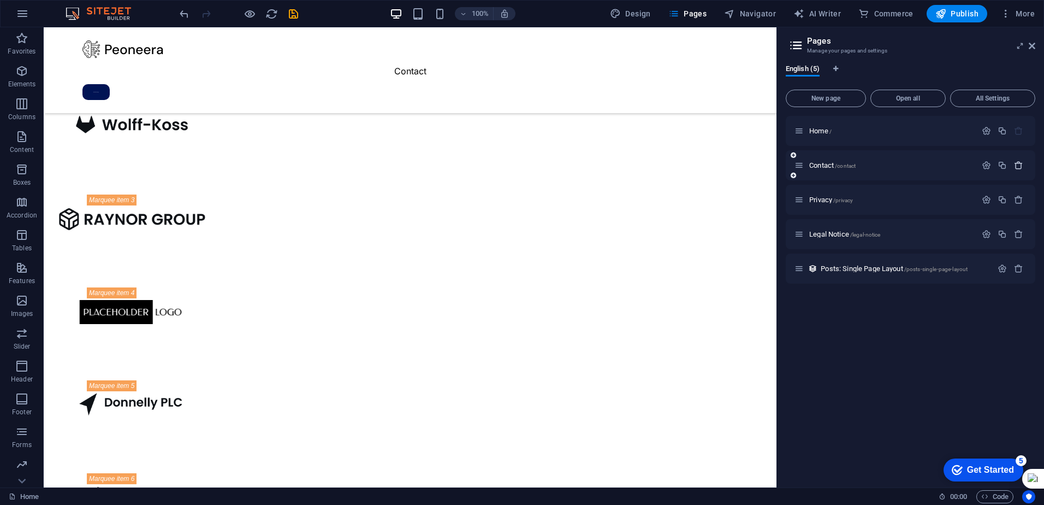
click at [1016, 162] on icon "button" at bounding box center [1018, 165] width 9 height 9
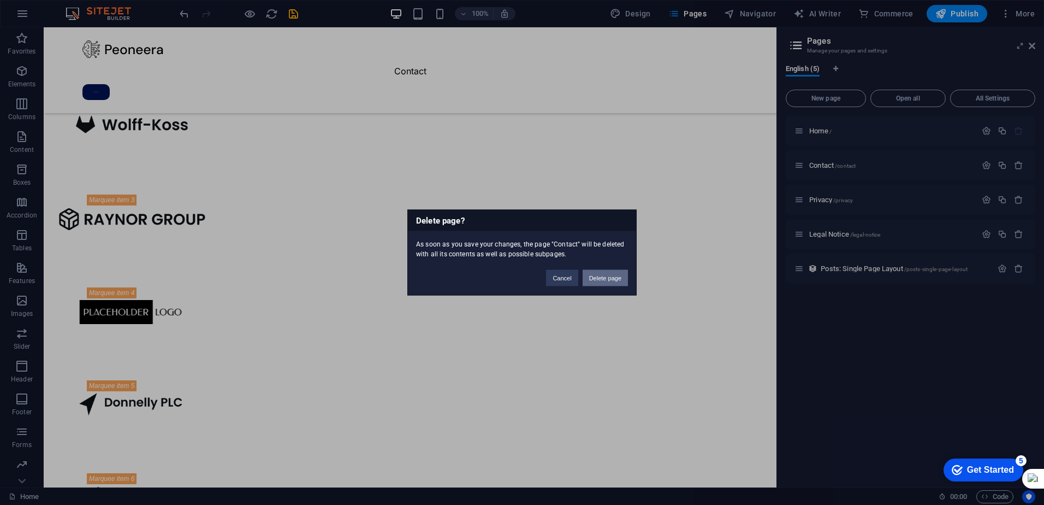
click at [602, 281] on button "Delete page" at bounding box center [605, 278] width 45 height 16
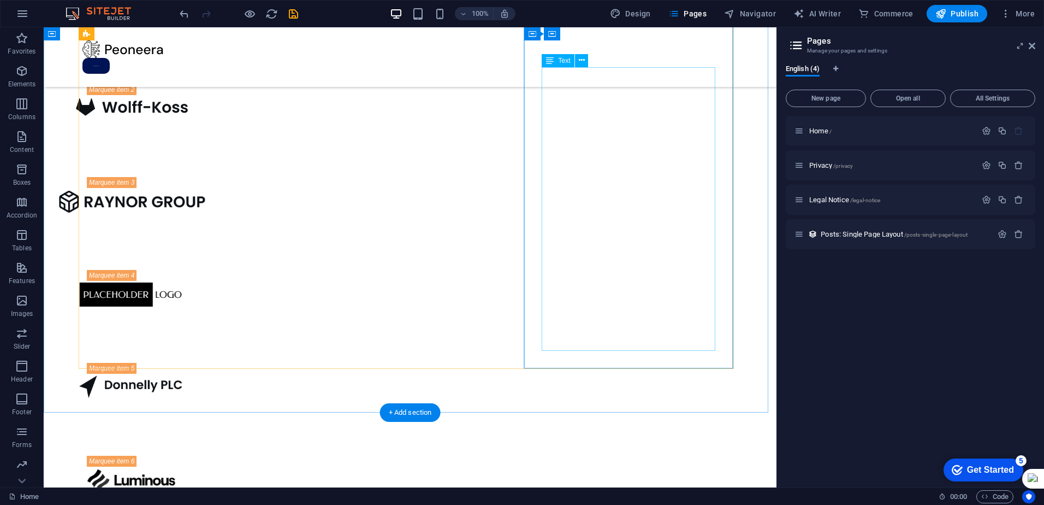
scroll to position [1575, 0]
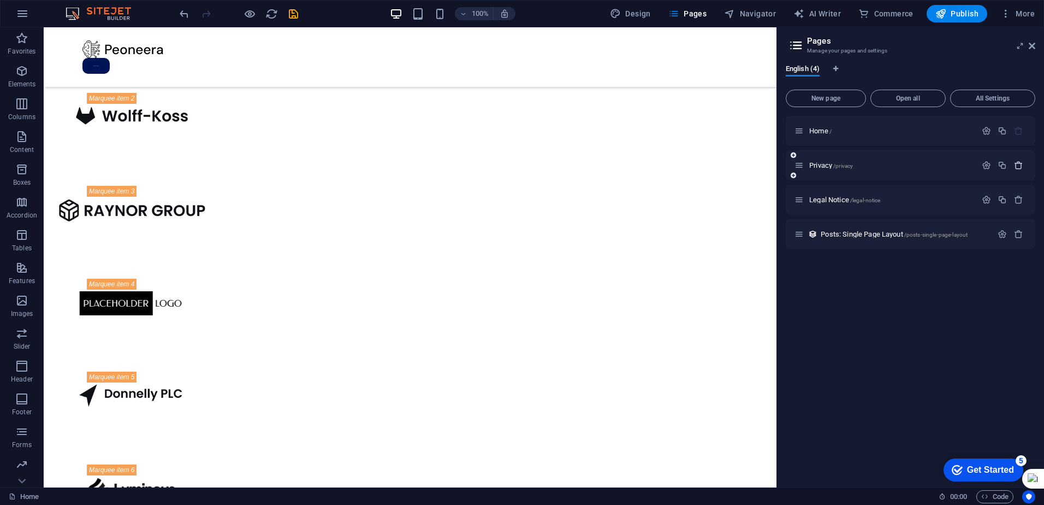
click at [1022, 167] on icon "button" at bounding box center [1018, 165] width 9 height 9
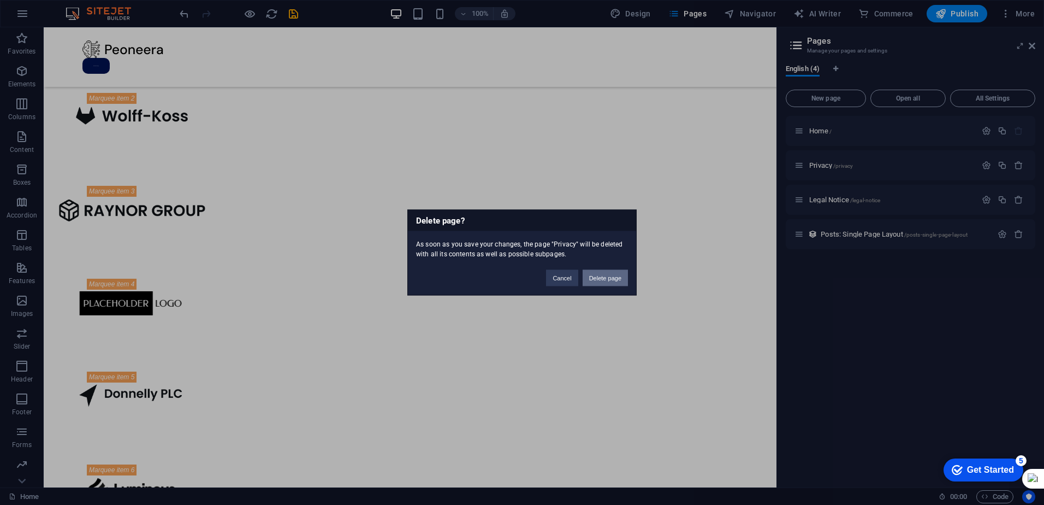
drag, startPoint x: 591, startPoint y: 245, endPoint x: 618, endPoint y: 279, distance: 43.1
click at [618, 279] on button "Delete page" at bounding box center [605, 278] width 45 height 16
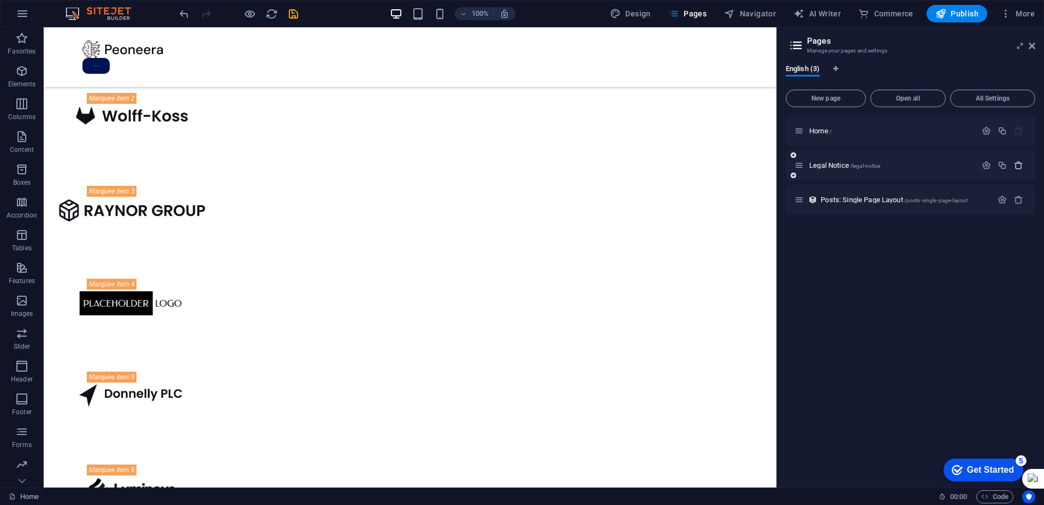
click at [1018, 166] on icon "button" at bounding box center [1018, 165] width 9 height 9
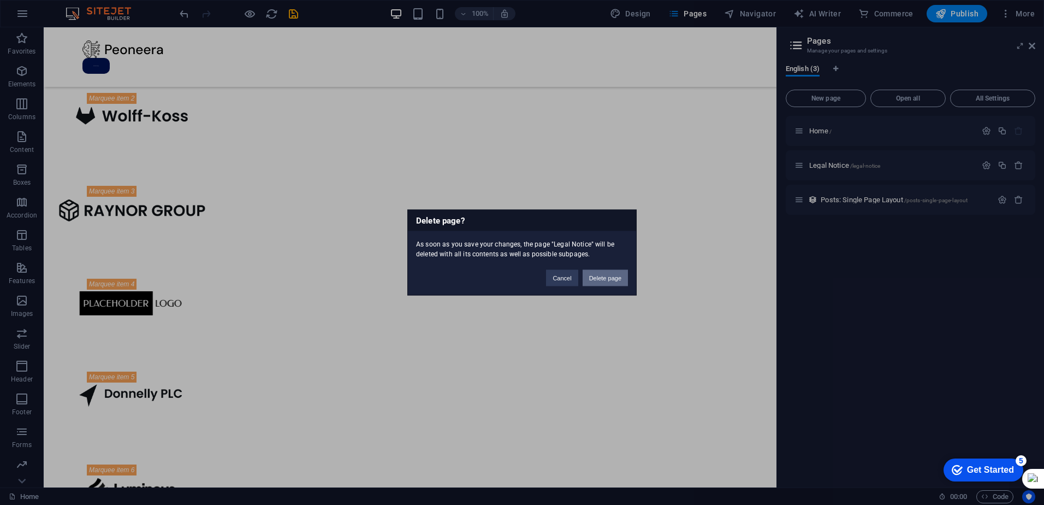
click at [616, 275] on button "Delete page" at bounding box center [605, 278] width 45 height 16
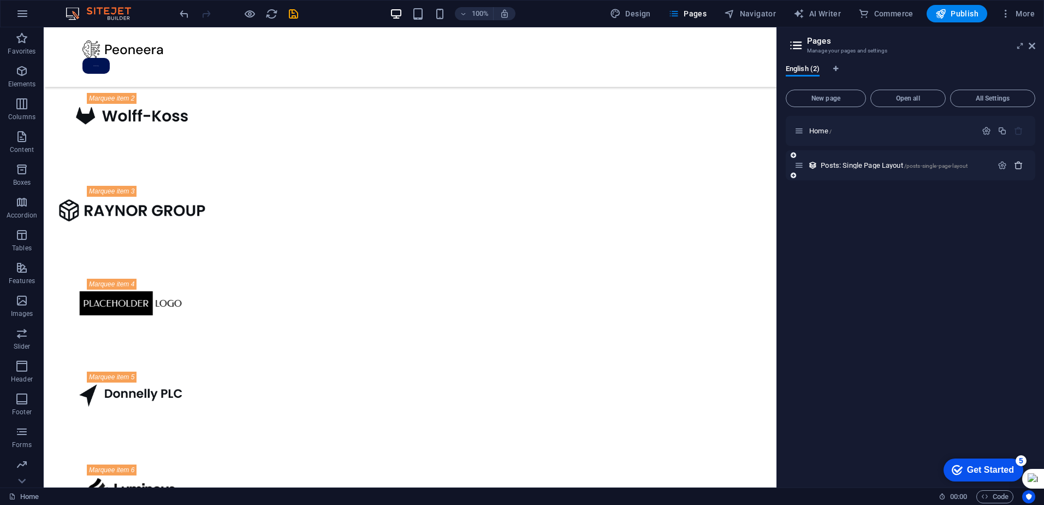
click at [1020, 164] on icon "button" at bounding box center [1018, 165] width 9 height 9
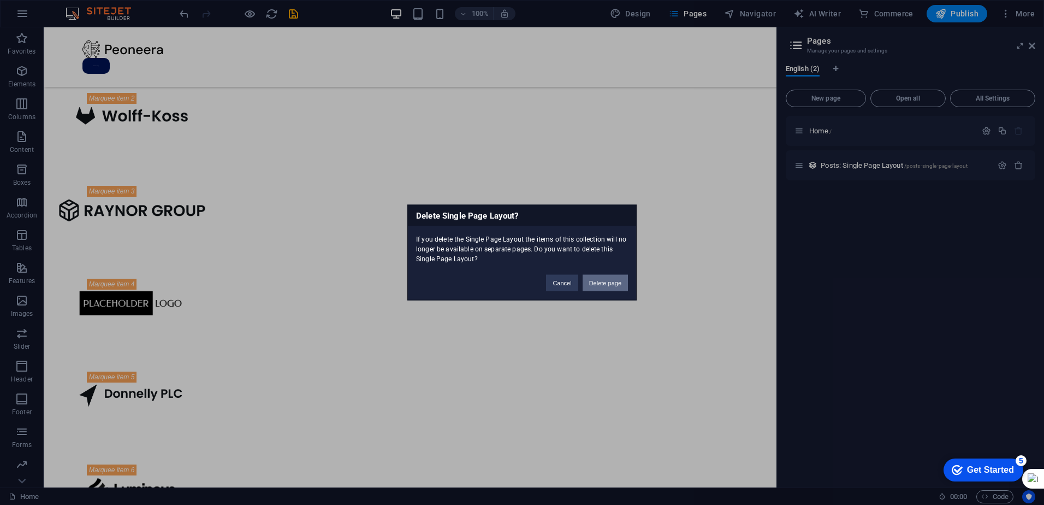
click at [605, 278] on button "Delete page" at bounding box center [605, 283] width 45 height 16
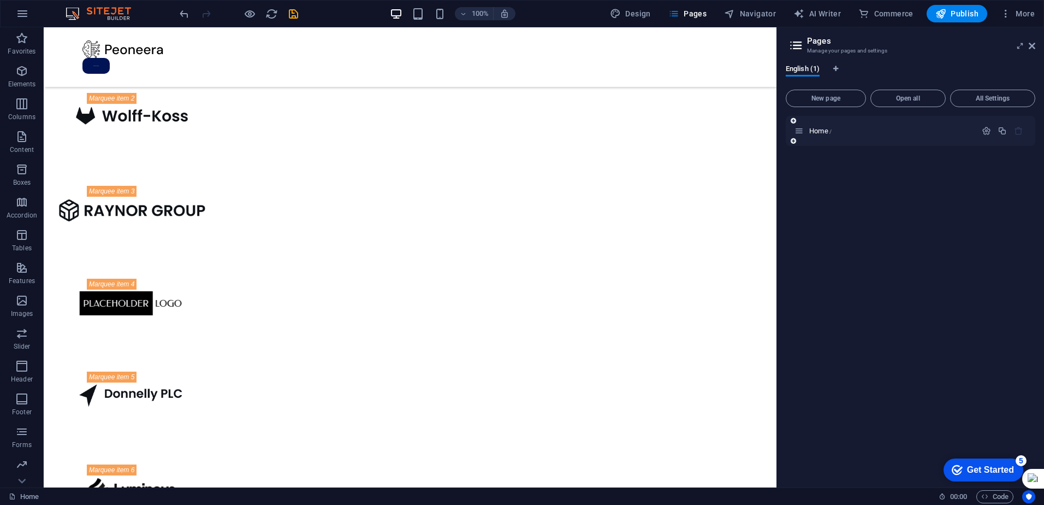
click at [1018, 125] on div at bounding box center [1003, 131] width 48 height 12
click at [806, 130] on div "Home /" at bounding box center [891, 130] width 170 height 7
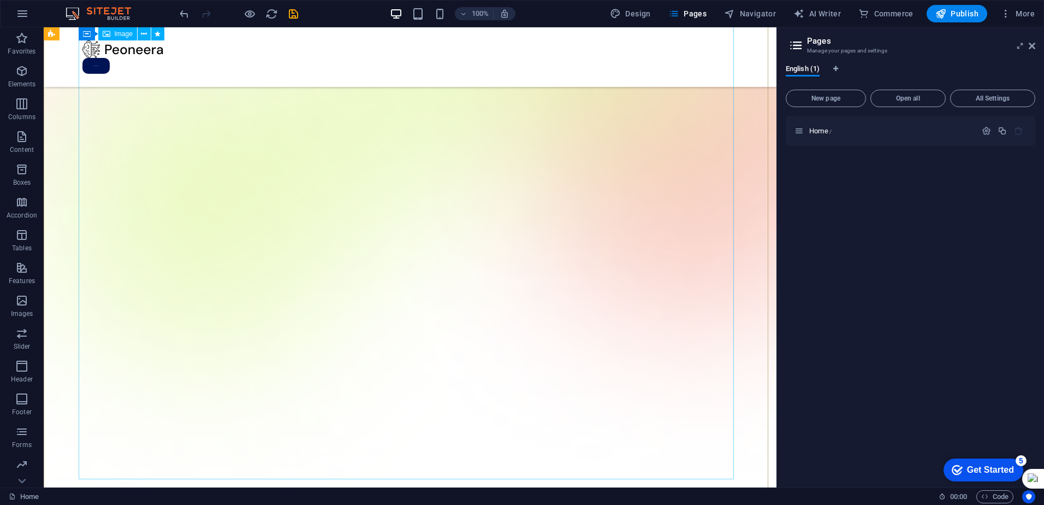
scroll to position [0, 0]
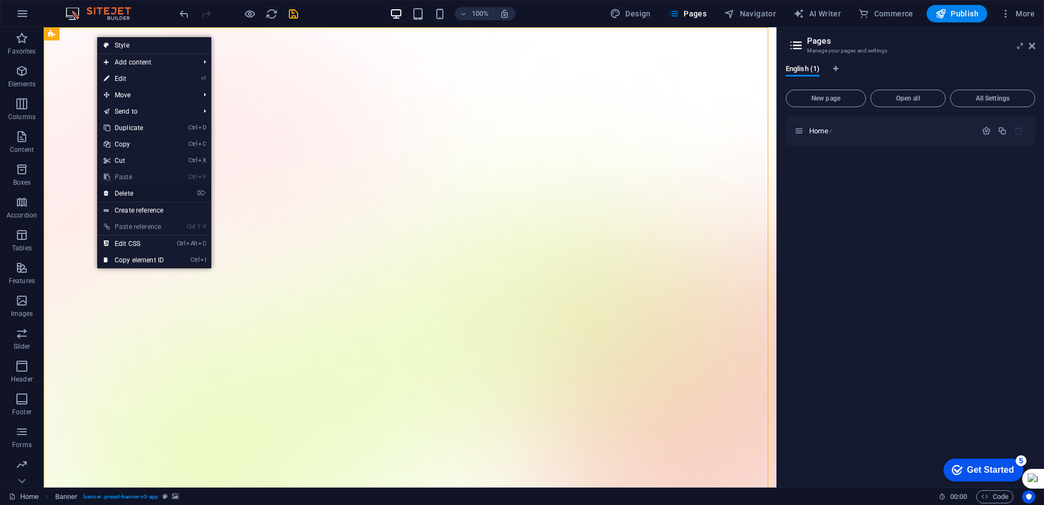
click at [141, 191] on link "⌦ Delete" at bounding box center [133, 193] width 73 height 16
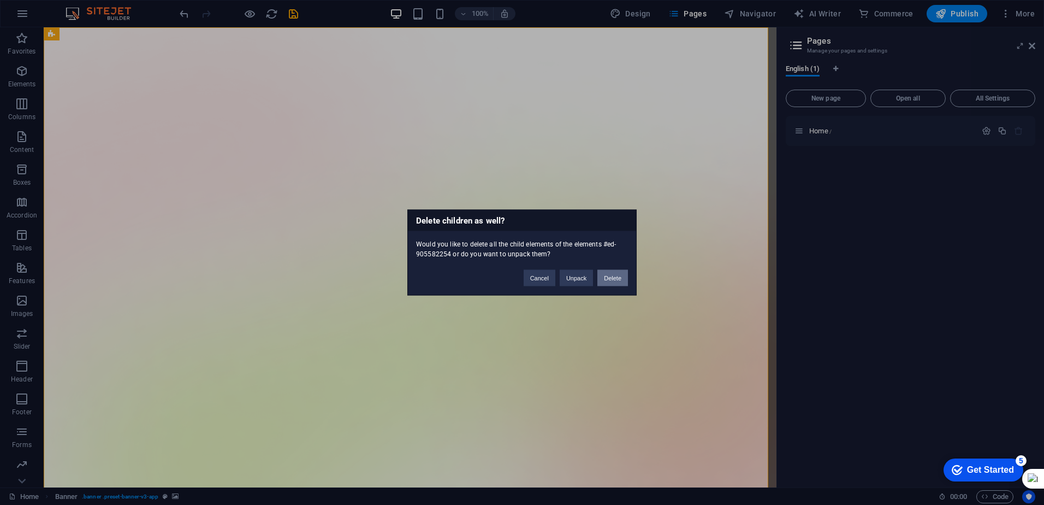
click at [619, 280] on button "Delete" at bounding box center [613, 278] width 31 height 16
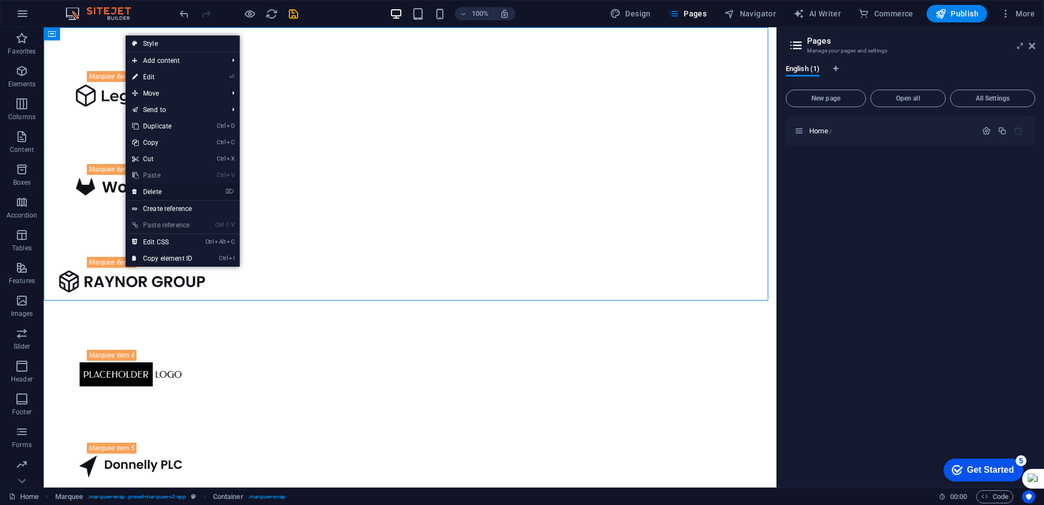
click at [165, 192] on link "⌦ Delete" at bounding box center [162, 192] width 73 height 16
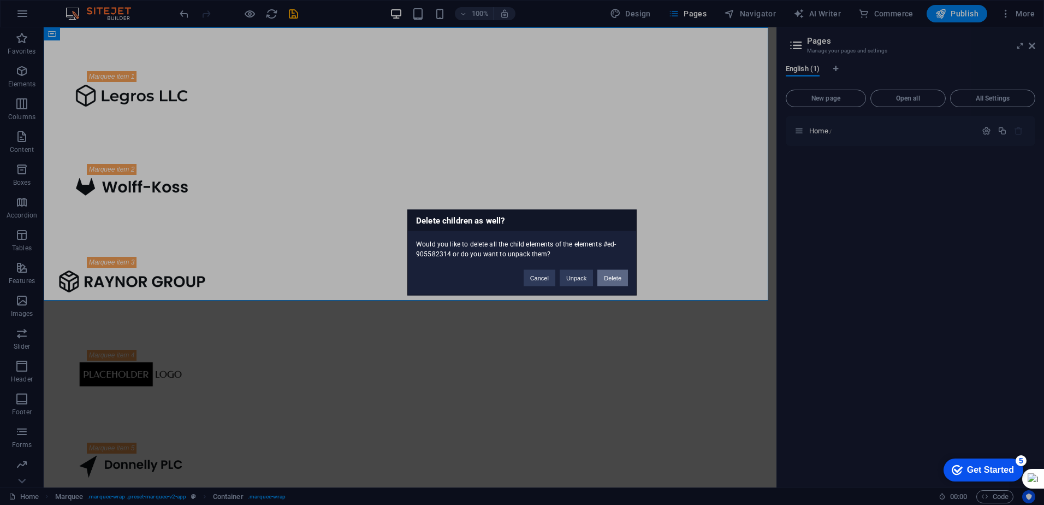
click at [612, 283] on button "Delete" at bounding box center [613, 278] width 31 height 16
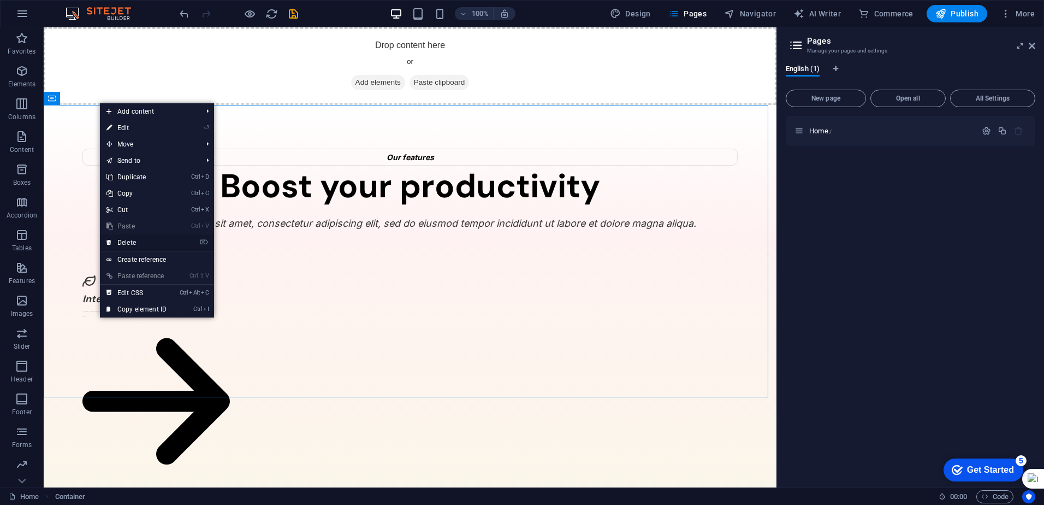
click at [149, 243] on link "⌦ Delete" at bounding box center [136, 242] width 73 height 16
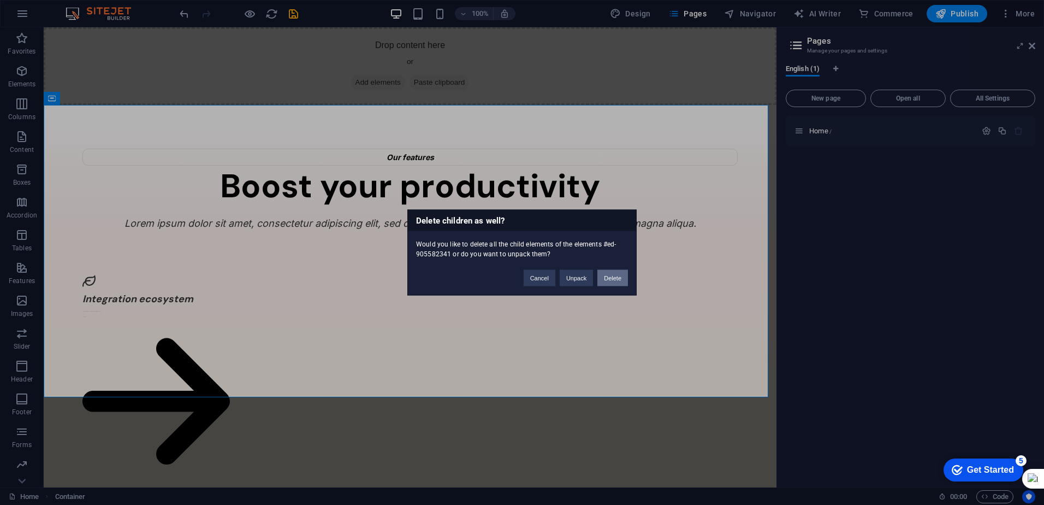
click at [614, 278] on button "Delete" at bounding box center [613, 278] width 31 height 16
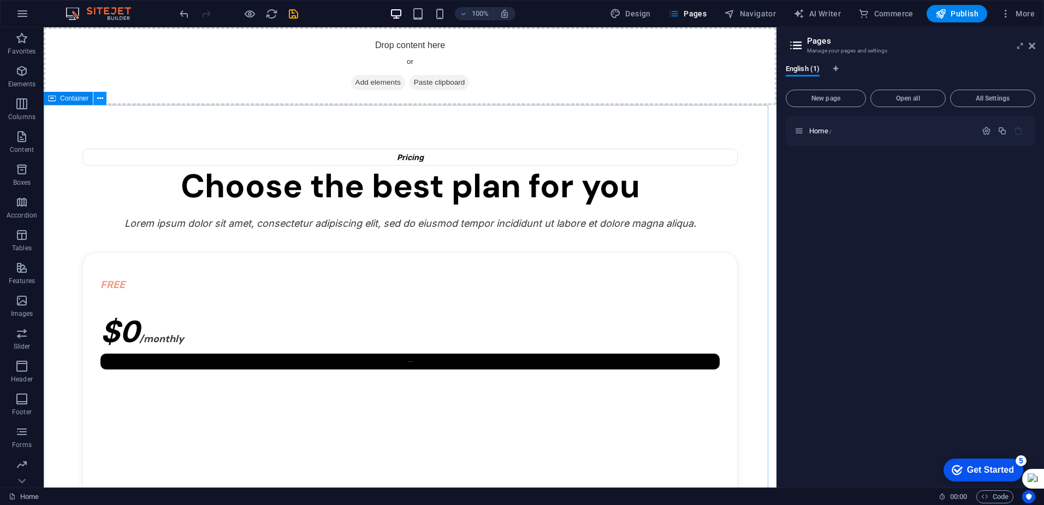
click at [0, 0] on button at bounding box center [0, 0] width 0 height 0
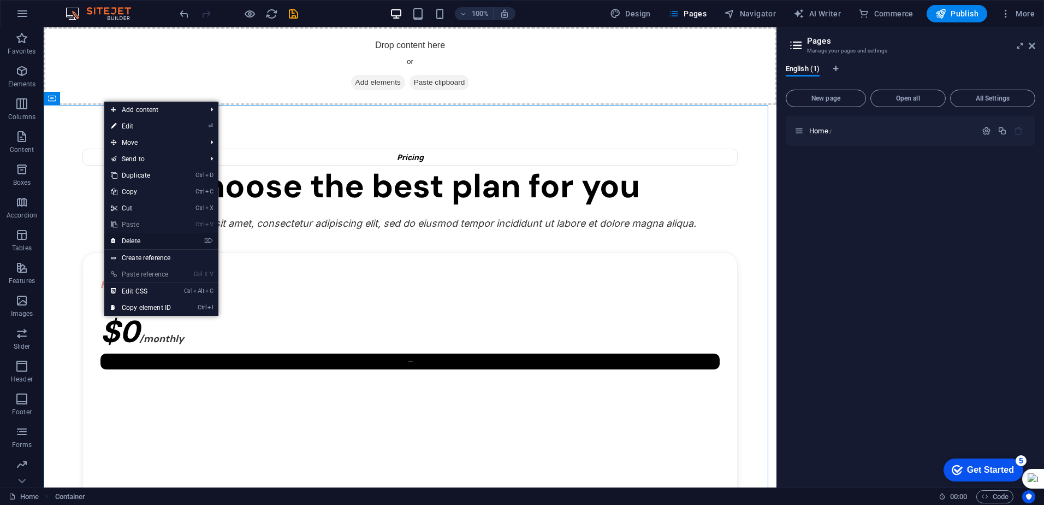
click at [143, 243] on link "⌦ Delete" at bounding box center [140, 241] width 73 height 16
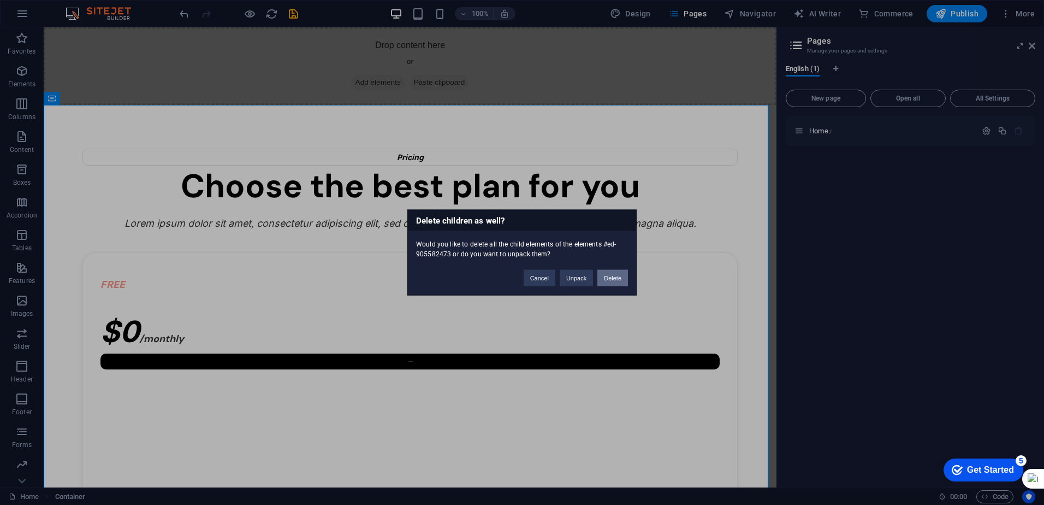
click at [615, 279] on button "Delete" at bounding box center [613, 278] width 31 height 16
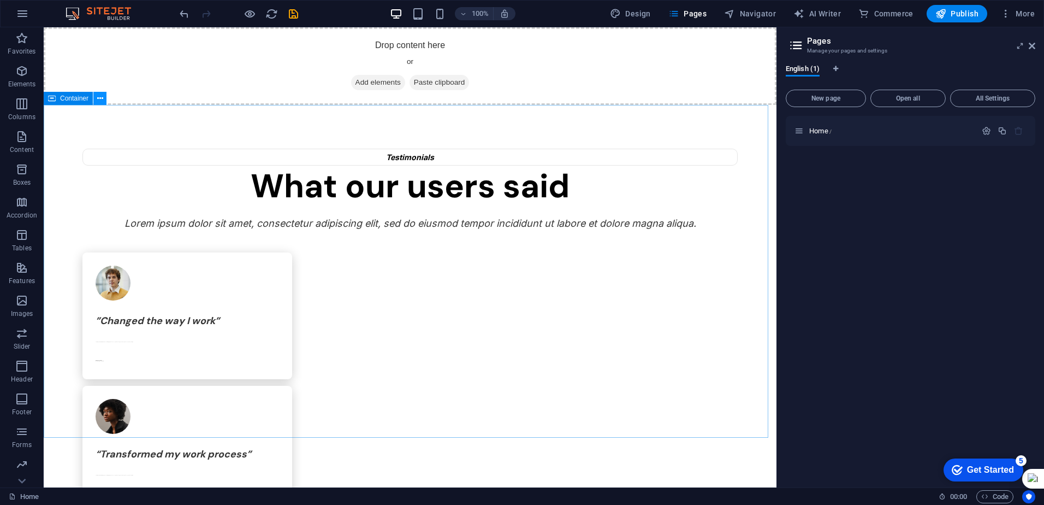
click at [0, 0] on icon at bounding box center [0, 0] width 0 height 0
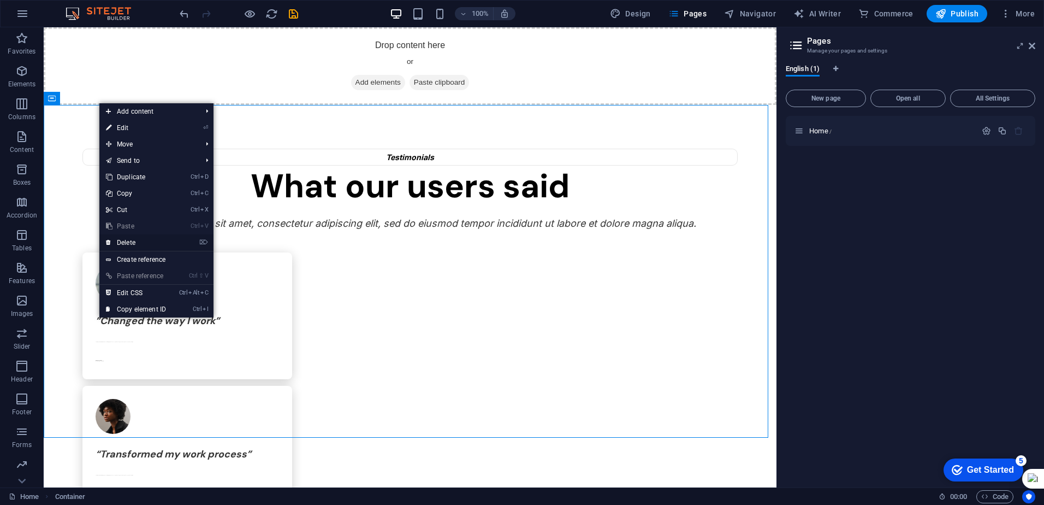
click at [143, 246] on link "⌦ Delete" at bounding box center [135, 242] width 73 height 16
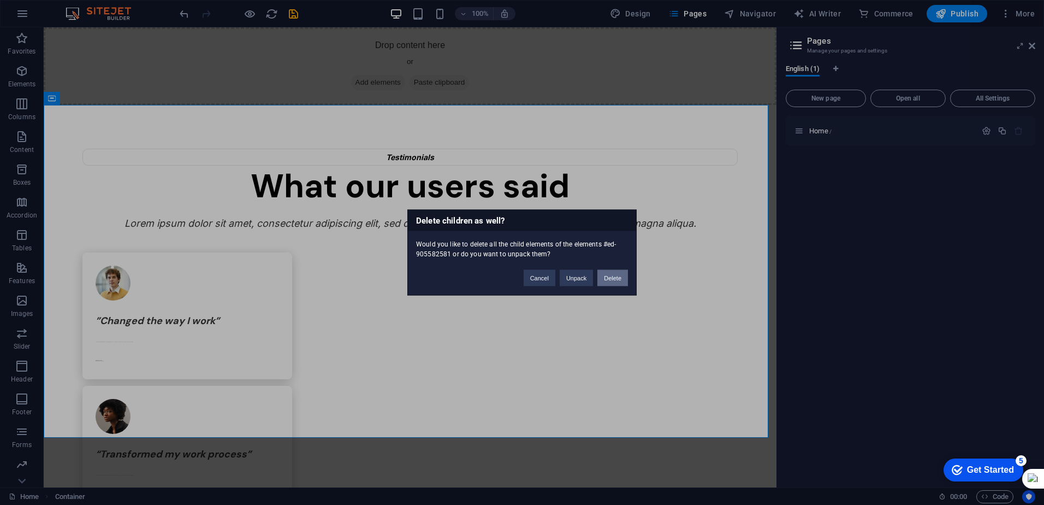
click at [619, 277] on button "Delete" at bounding box center [613, 278] width 31 height 16
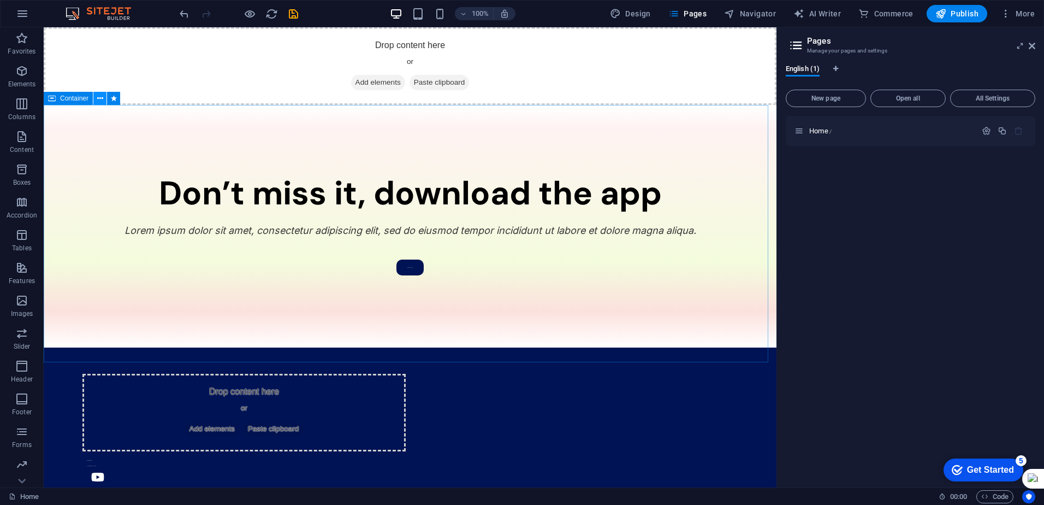
click at [0, 0] on icon at bounding box center [0, 0] width 0 height 0
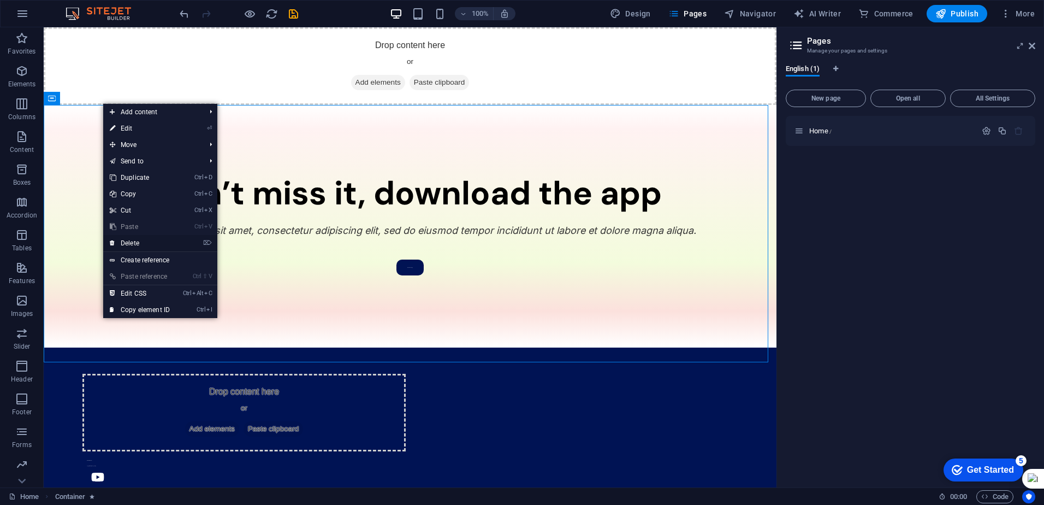
click at [144, 246] on link "⌦ Delete" at bounding box center [139, 243] width 73 height 16
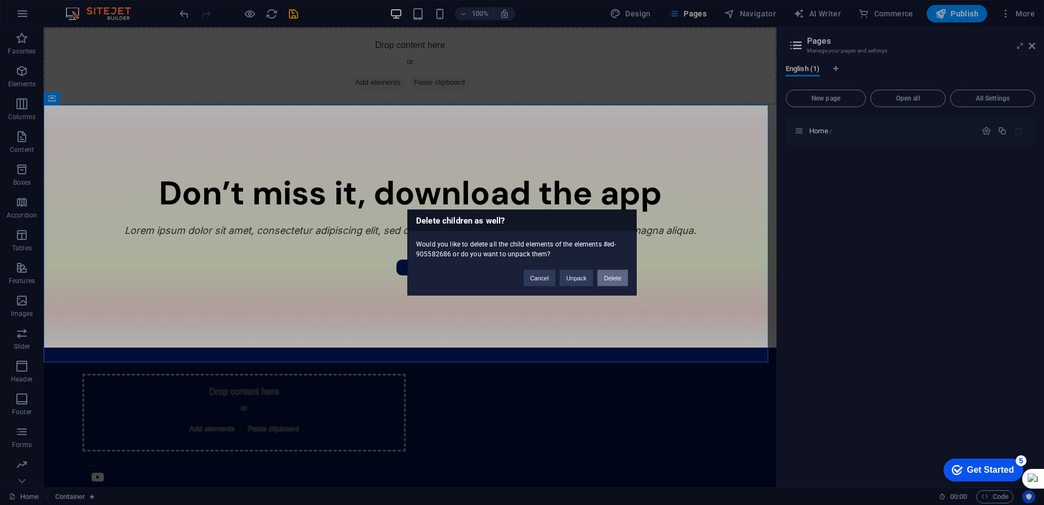
click at [610, 280] on button "Delete" at bounding box center [613, 278] width 31 height 16
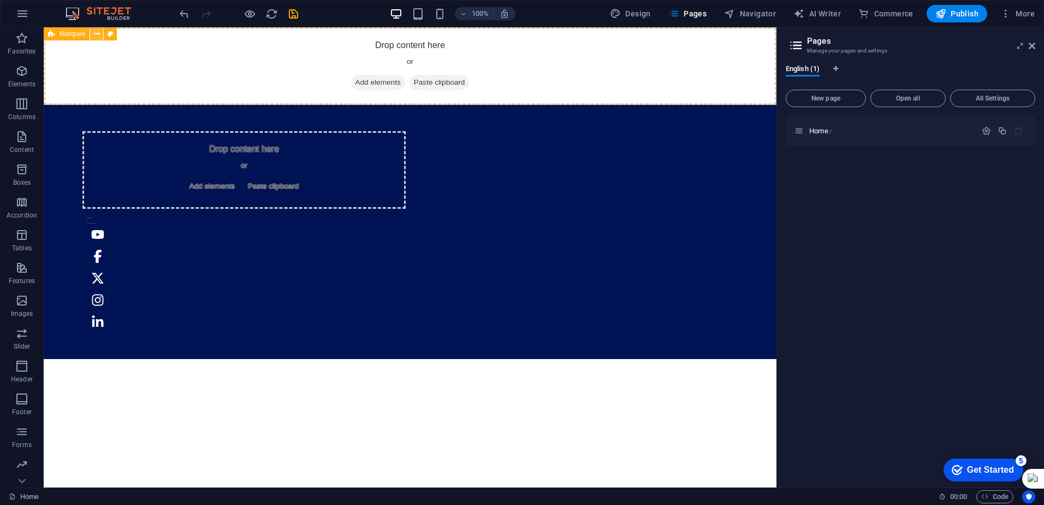
click at [98, 35] on icon at bounding box center [97, 33] width 6 height 11
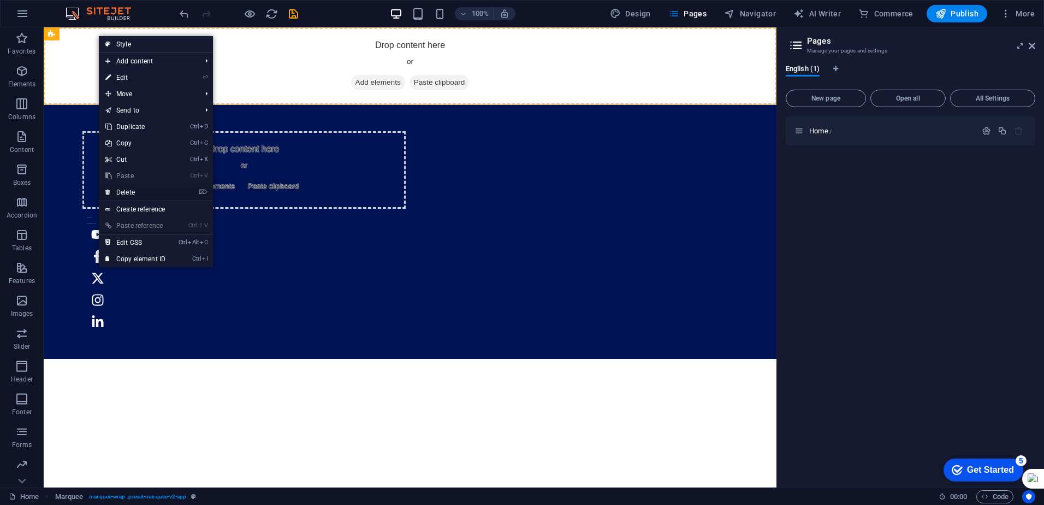
click at [144, 189] on link "⌦ Delete" at bounding box center [135, 192] width 73 height 16
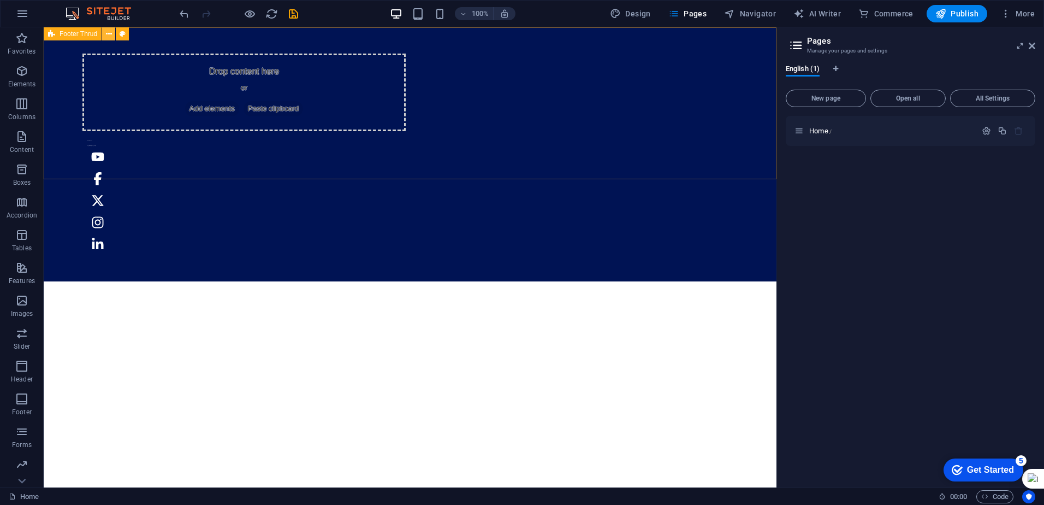
click at [106, 35] on icon at bounding box center [109, 33] width 6 height 11
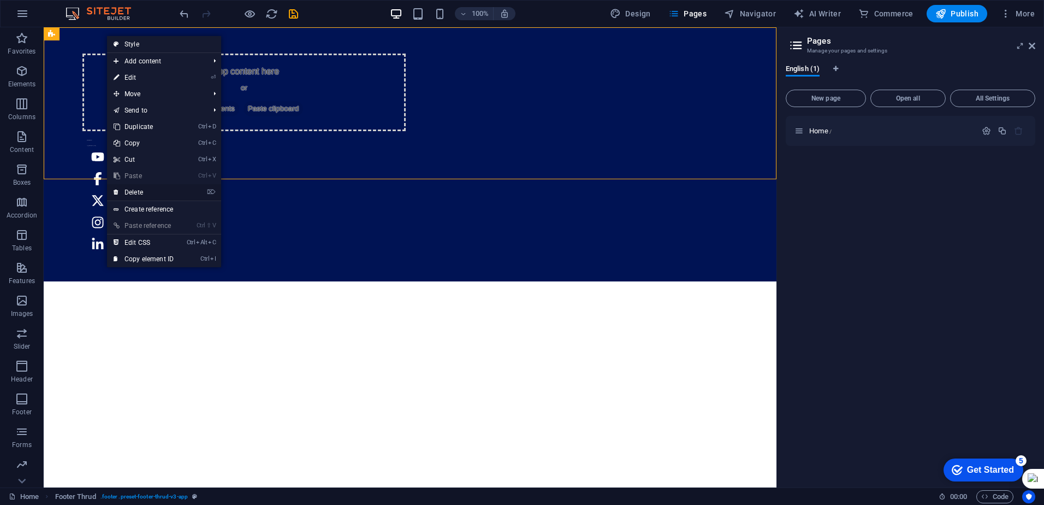
click at [164, 193] on link "⌦ Delete" at bounding box center [143, 192] width 73 height 16
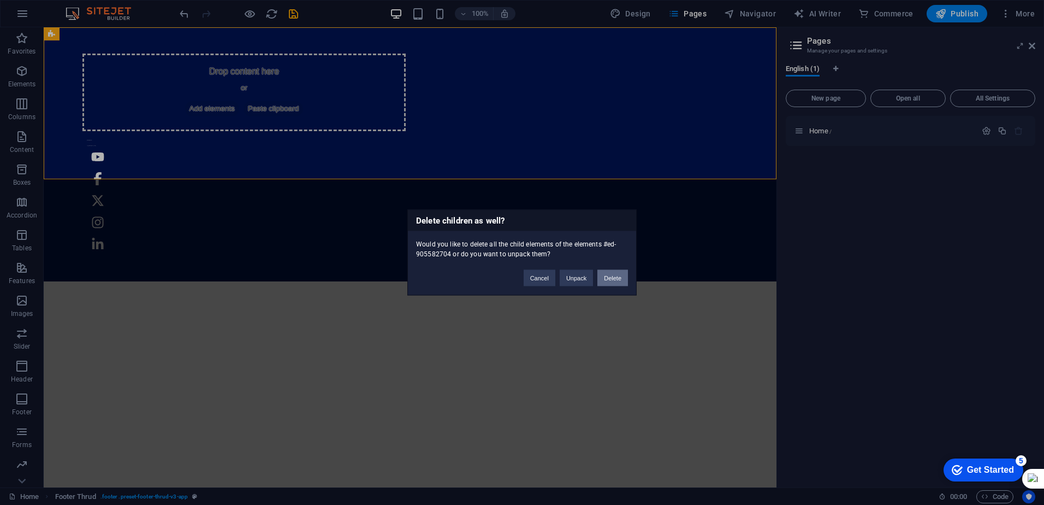
click at [616, 271] on button "Delete" at bounding box center [613, 278] width 31 height 16
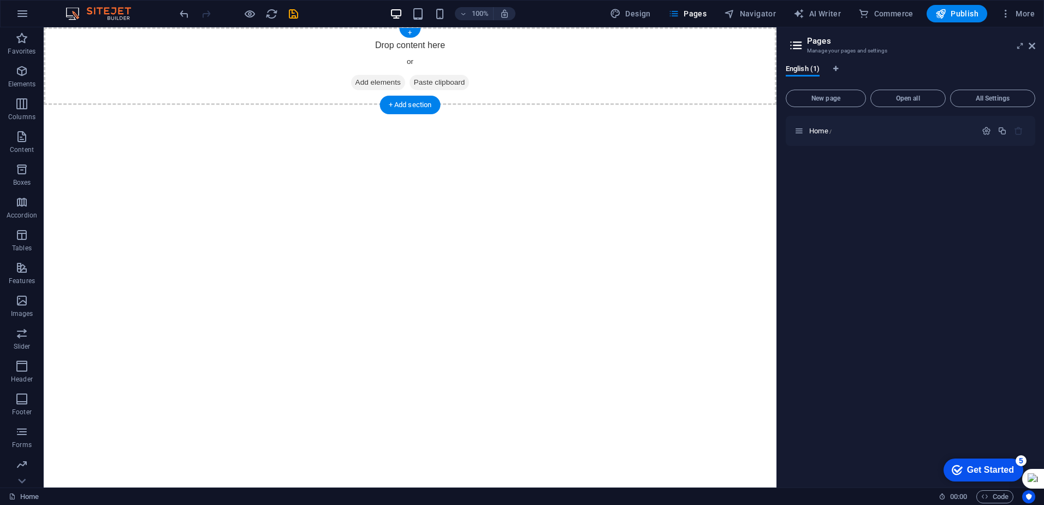
click at [446, 48] on div "Drop content here or Add elements Paste clipboard" at bounding box center [410, 66] width 733 height 78
click at [391, 85] on span "Add elements" at bounding box center [378, 82] width 54 height 15
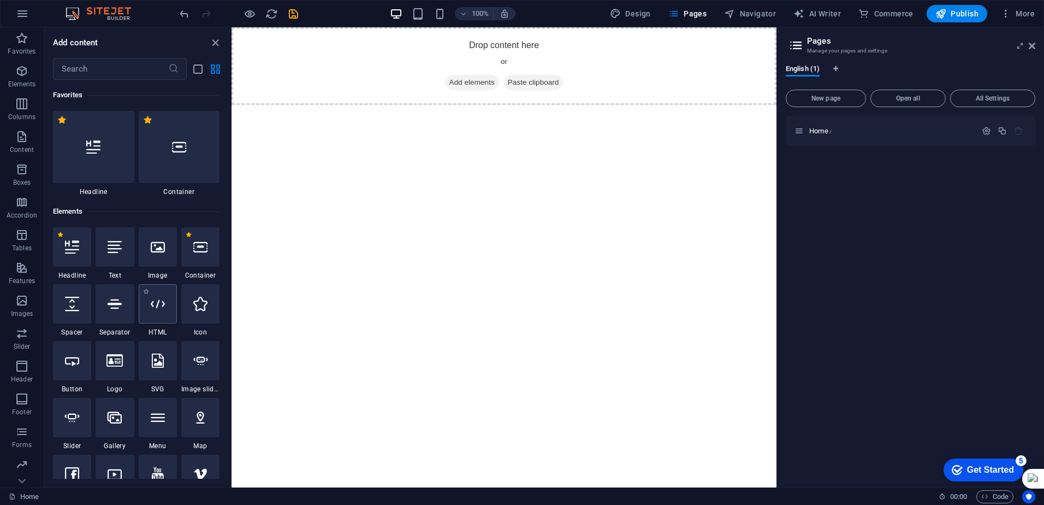
click at [163, 318] on div at bounding box center [158, 303] width 38 height 39
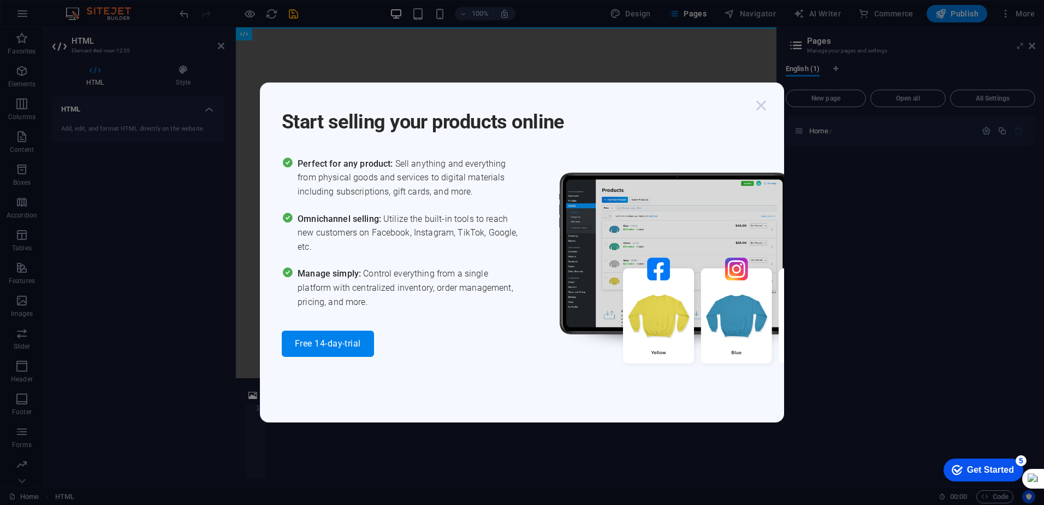
click at [758, 102] on icon "button" at bounding box center [762, 106] width 20 height 20
